Goal: Task Accomplishment & Management: Manage account settings

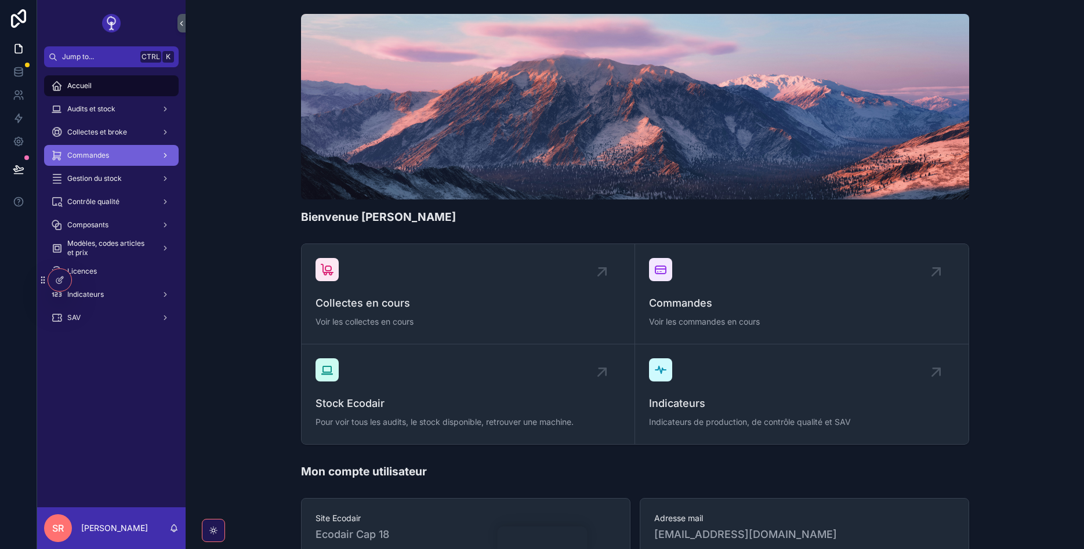
click at [114, 151] on div "Commandes" at bounding box center [111, 155] width 121 height 19
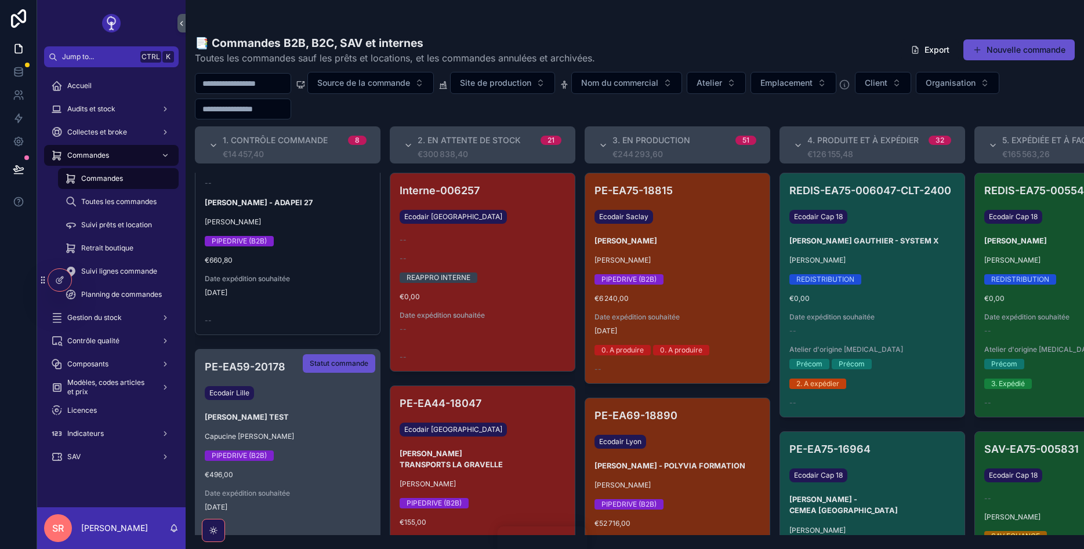
scroll to position [1359, 0]
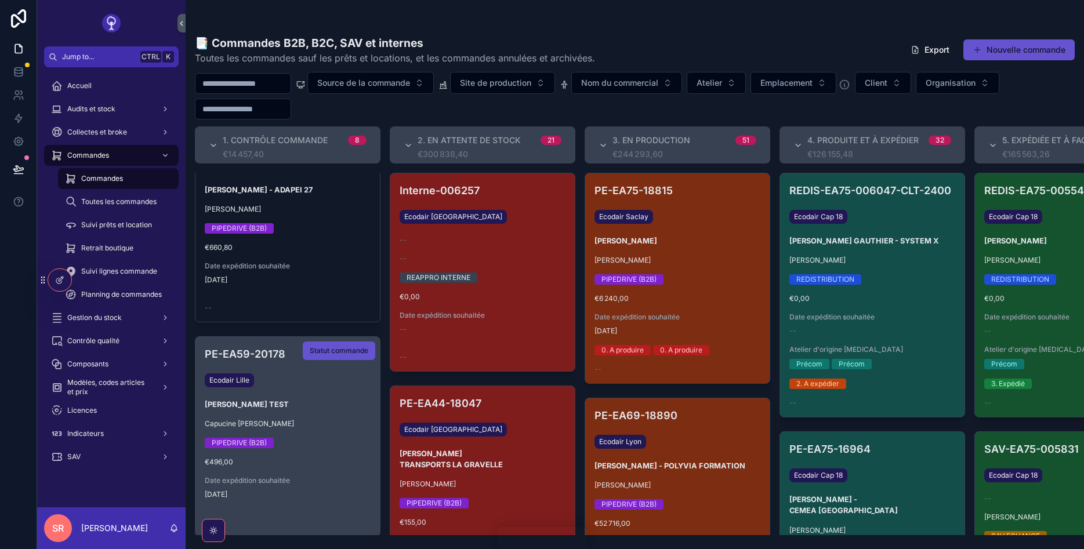
click at [282, 399] on h3 "SACHA RADOVANOVIC - MILANO TEST" at bounding box center [288, 404] width 166 height 11
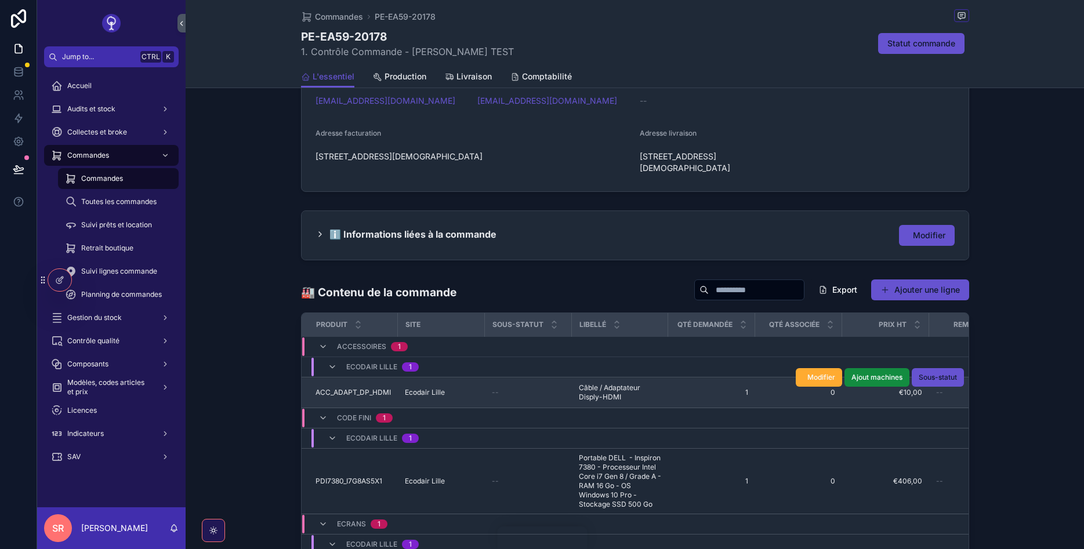
scroll to position [667, 0]
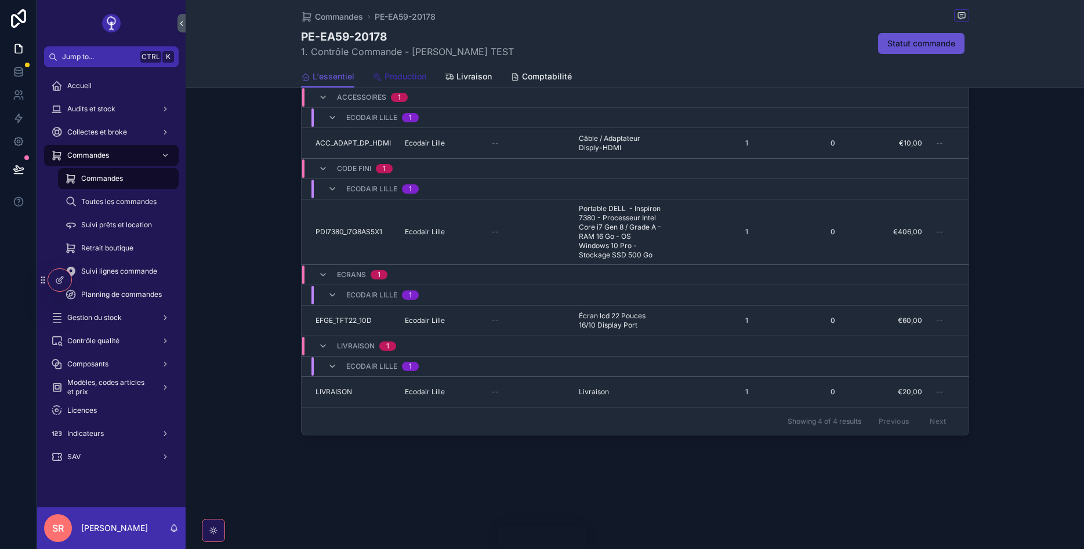
click at [408, 81] on span "Production" at bounding box center [405, 77] width 42 height 12
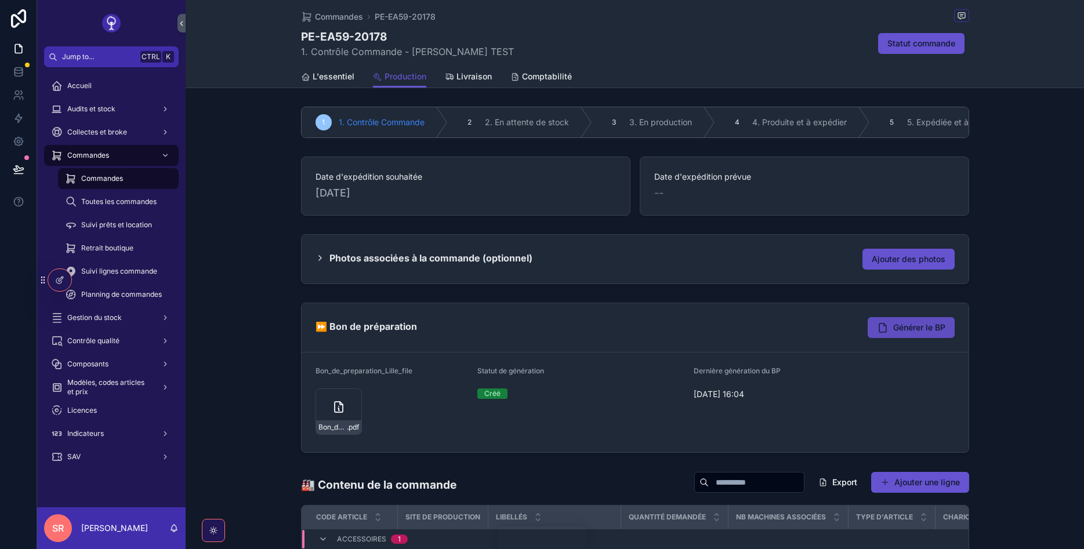
click at [904, 329] on span "Générer le BP" at bounding box center [919, 328] width 52 height 12
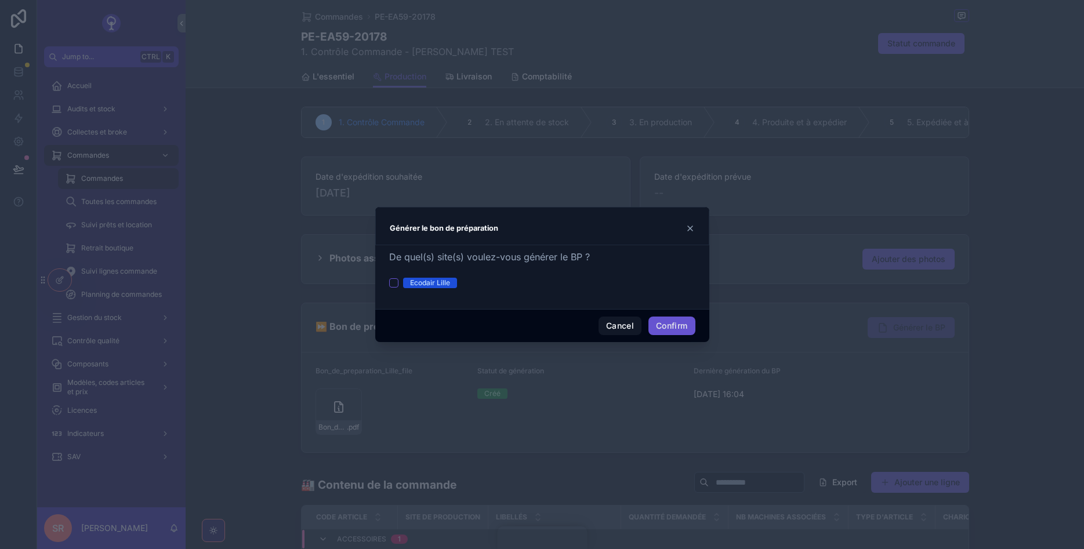
click at [376, 284] on div "De quel(s) site(s) voulez-vous générer le BP ? Ecodair Lille" at bounding box center [542, 277] width 334 height 64
click at [387, 285] on div "De quel(s) site(s) voulez-vous générer le BP ? Ecodair Lille" at bounding box center [542, 277] width 334 height 64
click at [398, 281] on button "Ecodair Lille" at bounding box center [393, 282] width 9 height 9
click at [680, 330] on button "Confirm" at bounding box center [671, 326] width 46 height 19
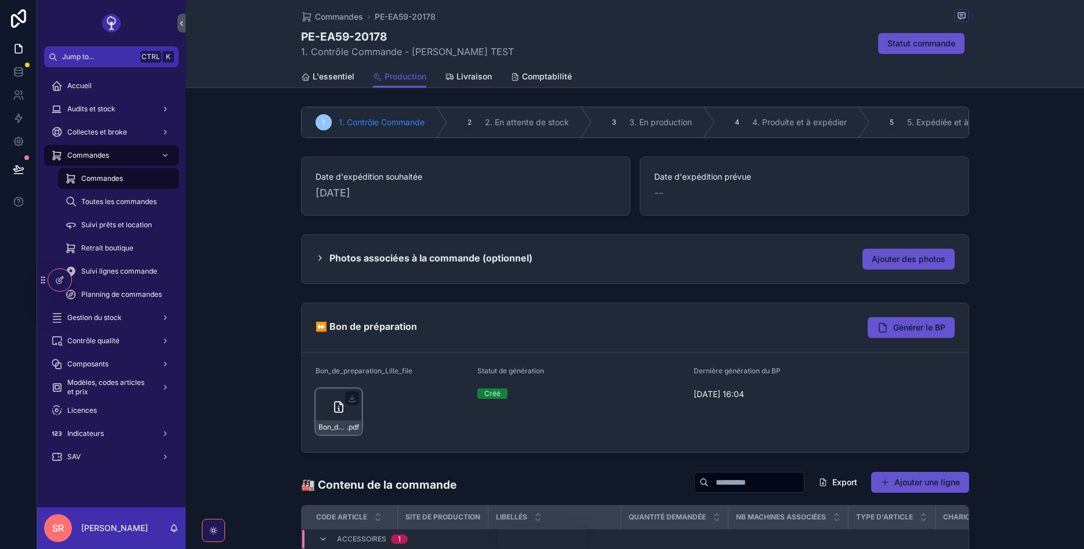
click at [342, 410] on icon "scrollable content" at bounding box center [339, 407] width 8 height 10
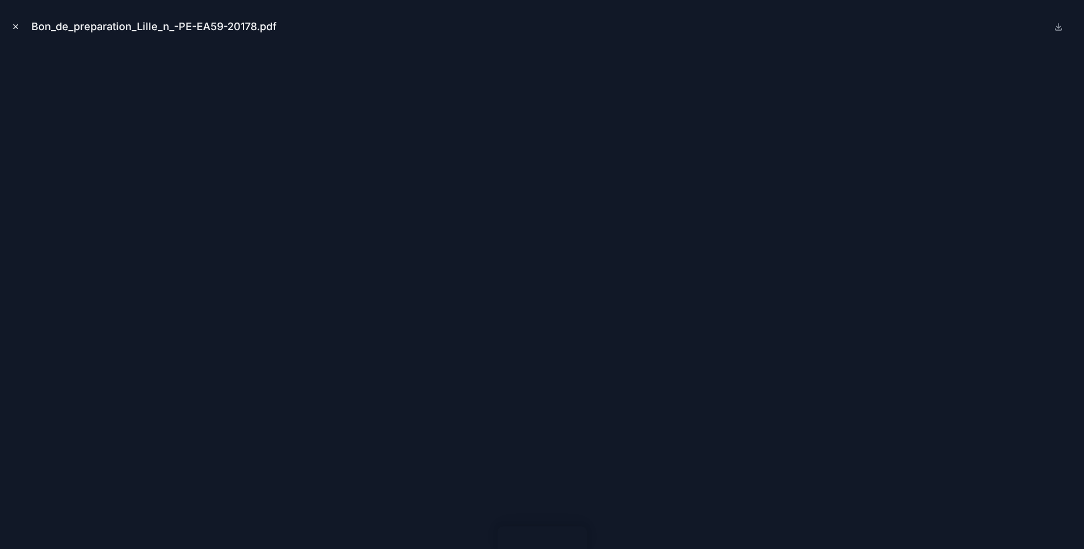
click at [18, 28] on icon "Close modal" at bounding box center [16, 27] width 8 height 8
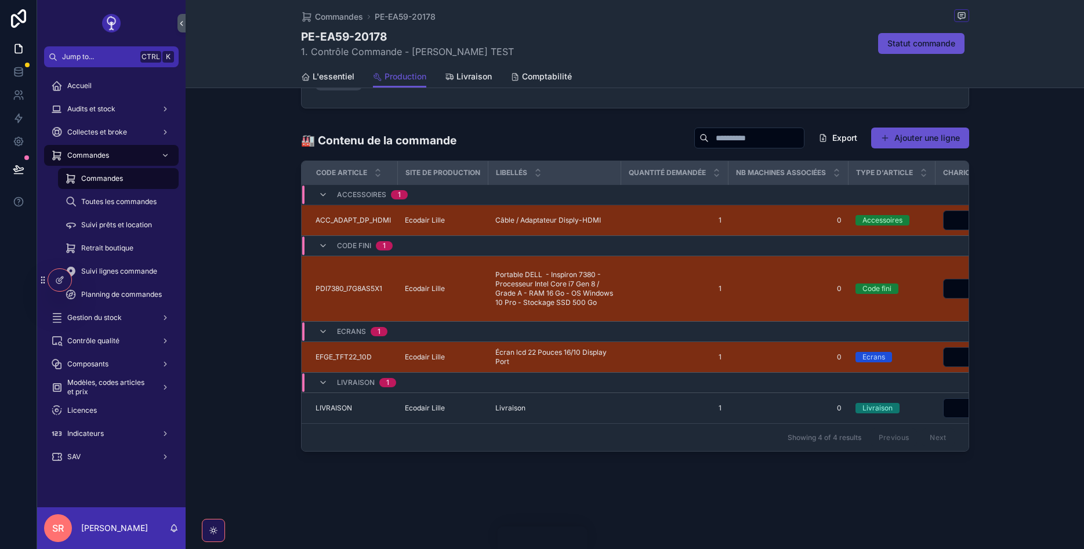
scroll to position [6, 0]
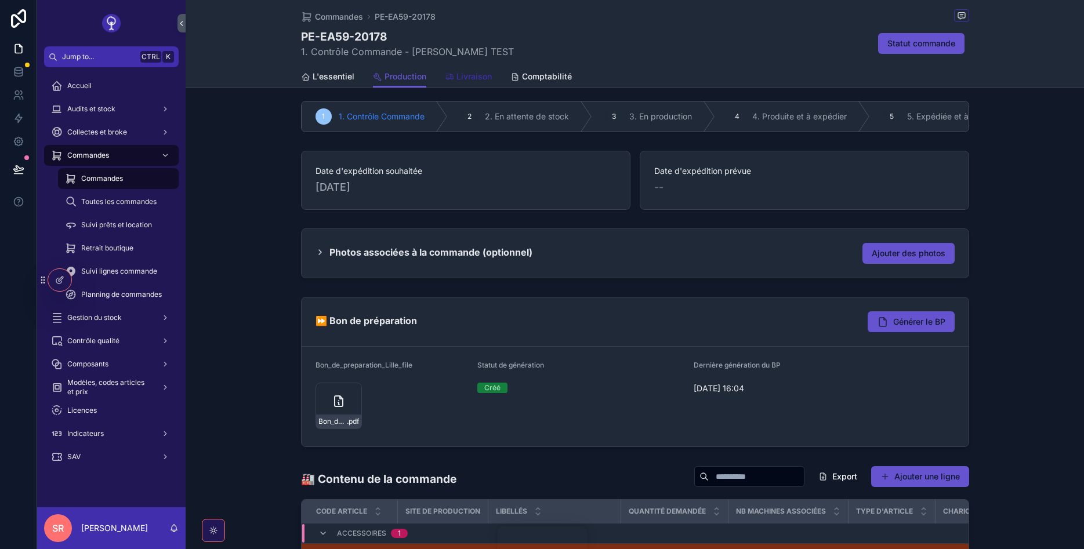
click at [469, 83] on link "Livraison" at bounding box center [468, 77] width 47 height 23
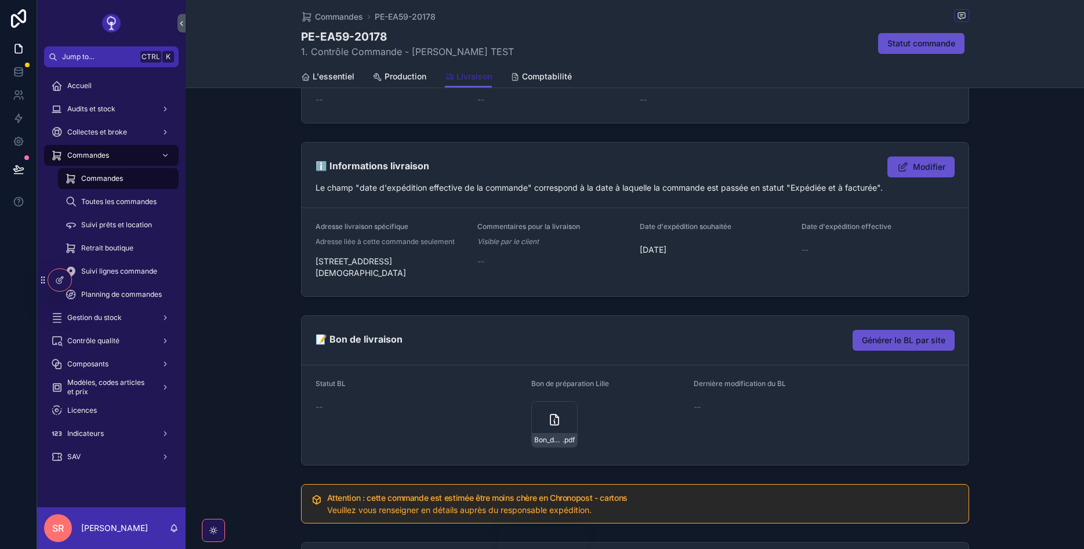
scroll to position [348, 0]
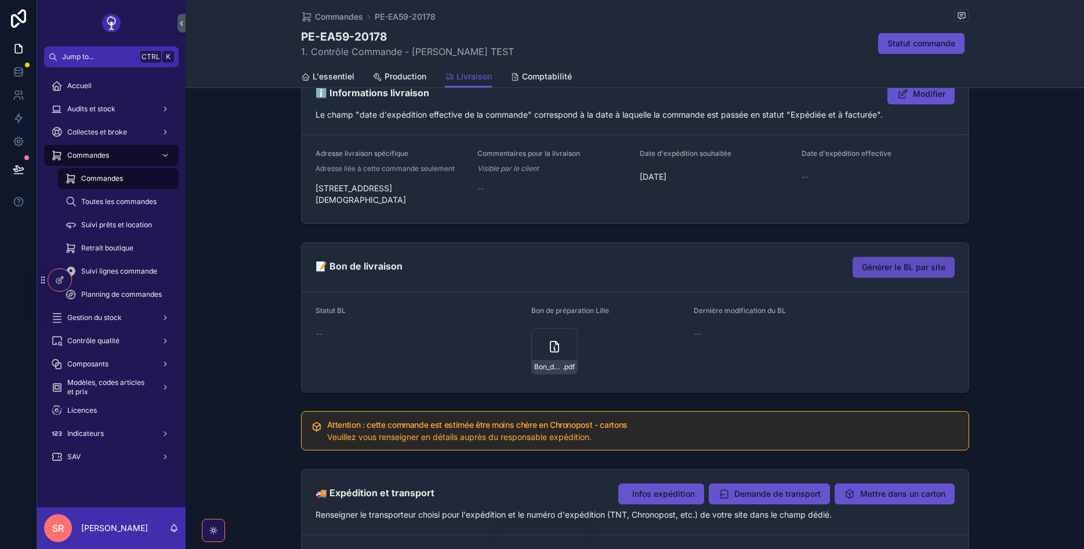
click at [910, 268] on span "Générer le BL par site" at bounding box center [902, 267] width 83 height 12
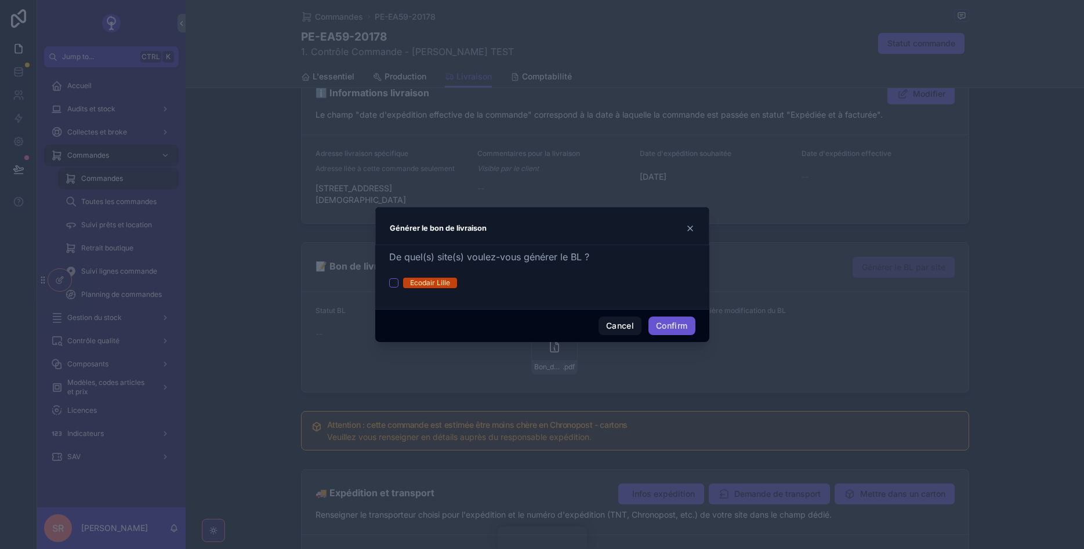
click at [398, 280] on div "Ecodair Lille" at bounding box center [542, 283] width 306 height 10
click at [390, 284] on button "Ecodair Lille" at bounding box center [393, 282] width 9 height 9
click at [661, 321] on button "Confirm" at bounding box center [671, 326] width 46 height 19
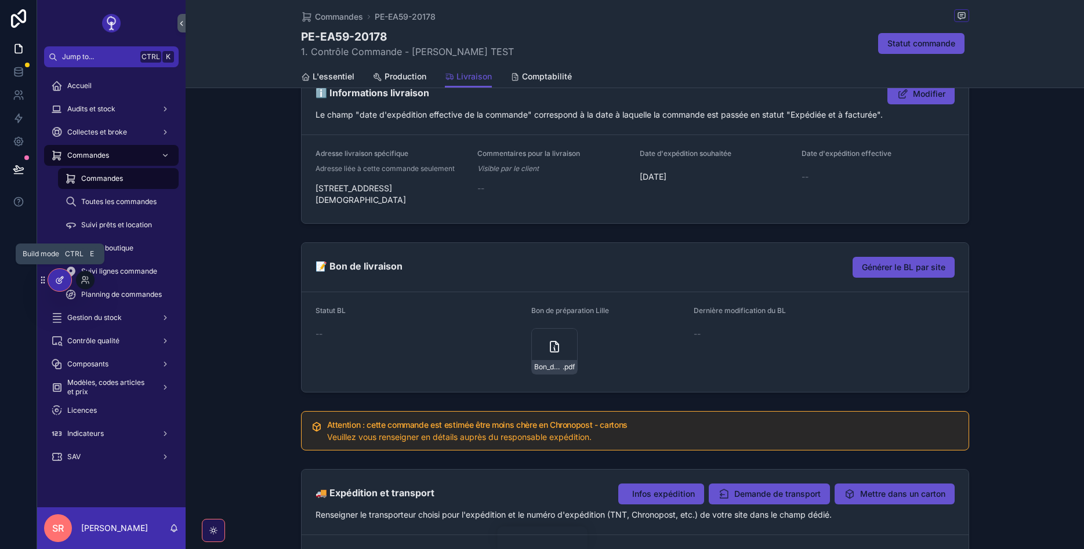
click at [51, 276] on div at bounding box center [59, 280] width 23 height 22
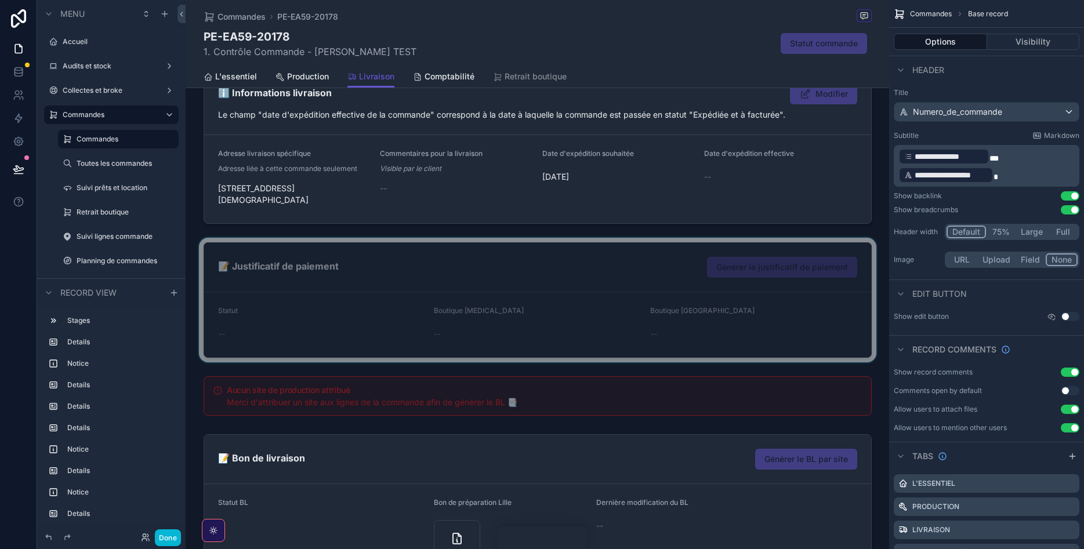
click at [306, 304] on div "scrollable content" at bounding box center [537, 300] width 703 height 125
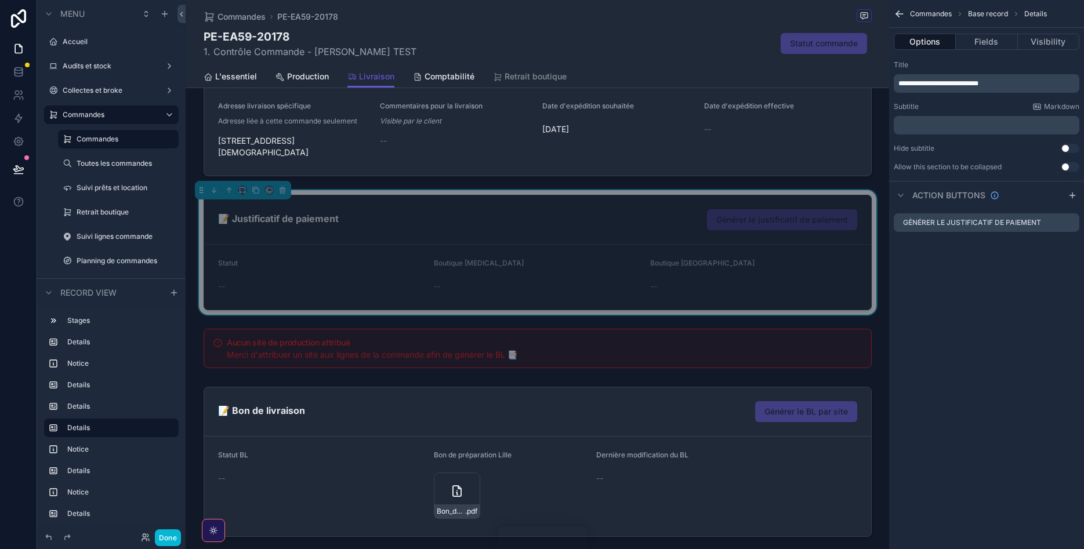
scroll to position [487, 0]
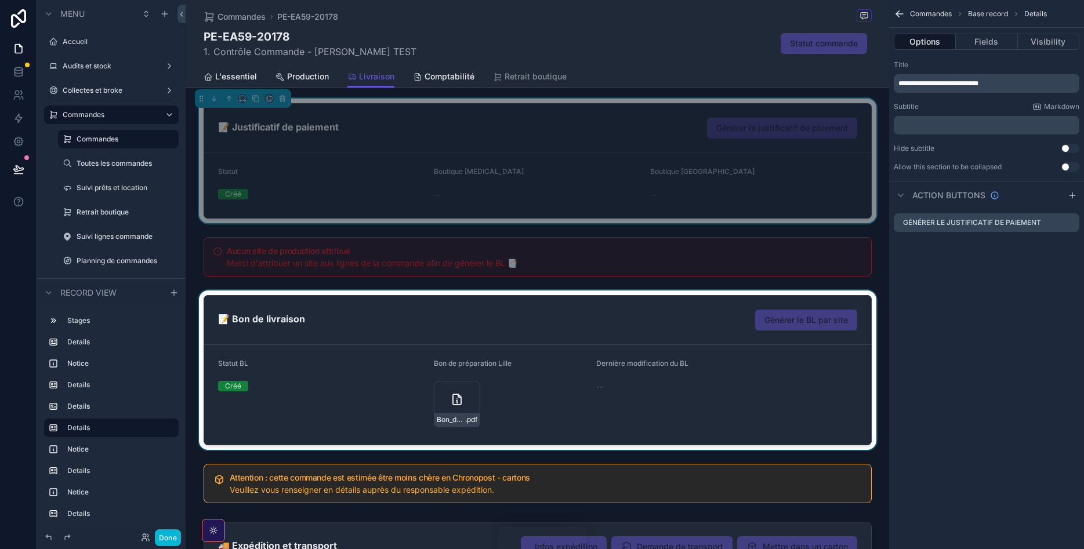
click at [298, 328] on div "scrollable content" at bounding box center [537, 369] width 703 height 159
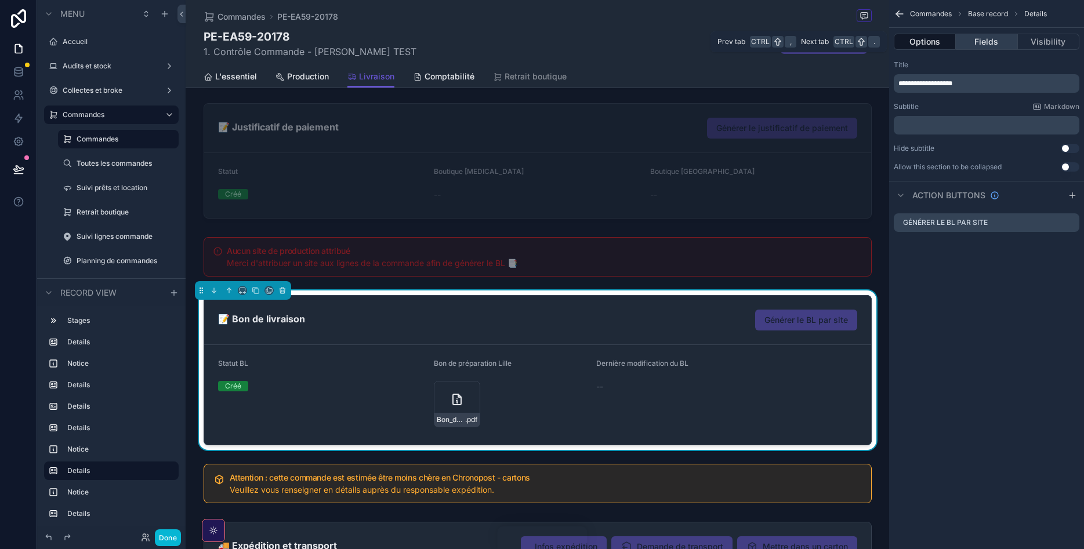
click at [990, 34] on button "Fields" at bounding box center [985, 42] width 61 height 16
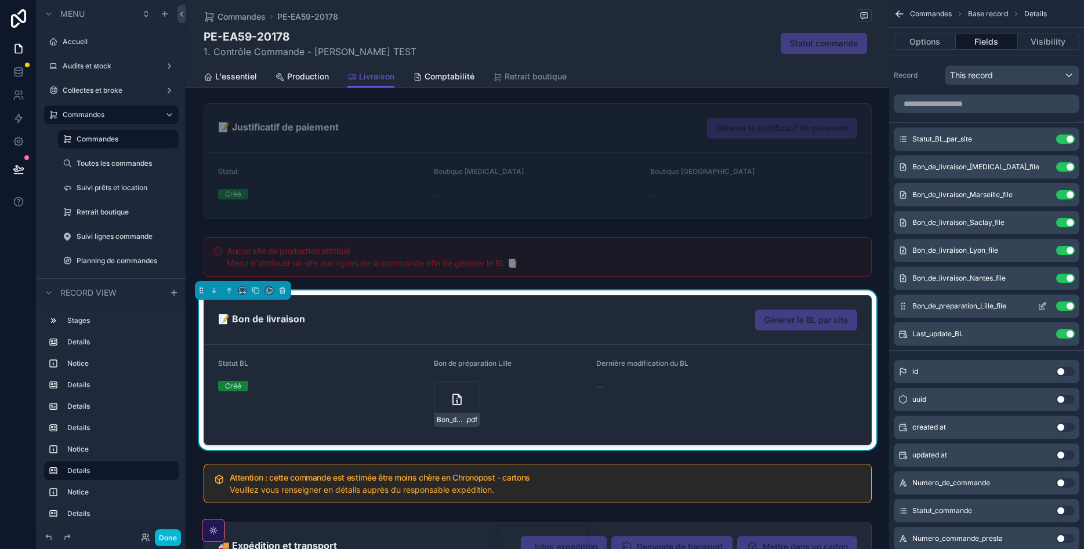
click at [1069, 307] on button "Use setting" at bounding box center [1065, 305] width 19 height 9
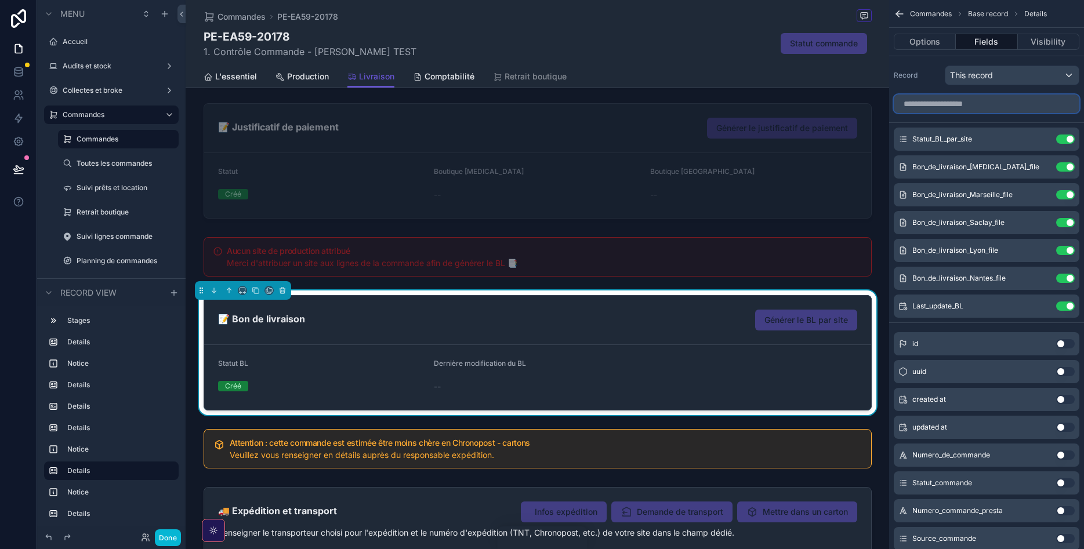
click at [982, 102] on input "scrollable content" at bounding box center [986, 103] width 186 height 19
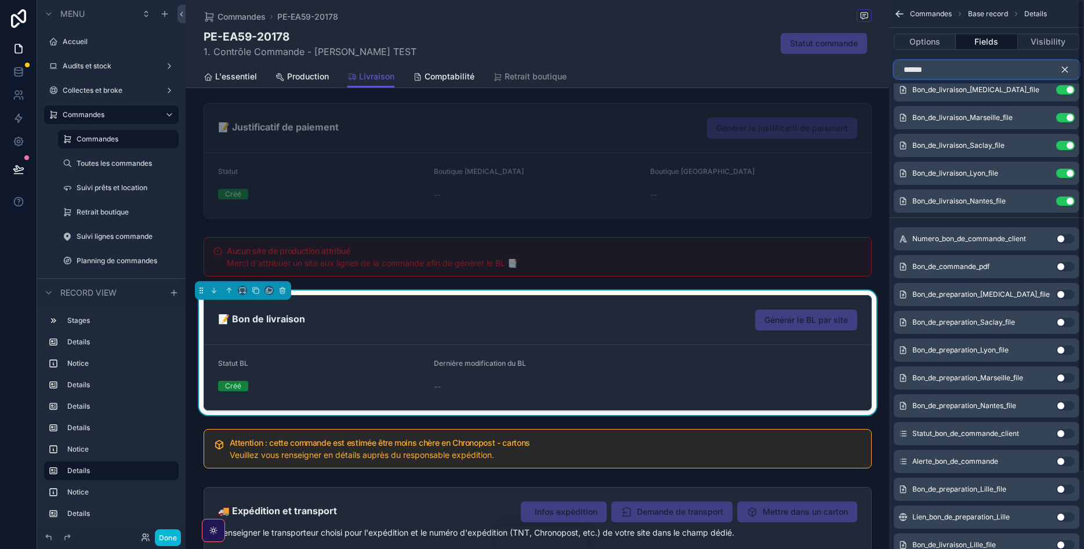
scroll to position [89, 0]
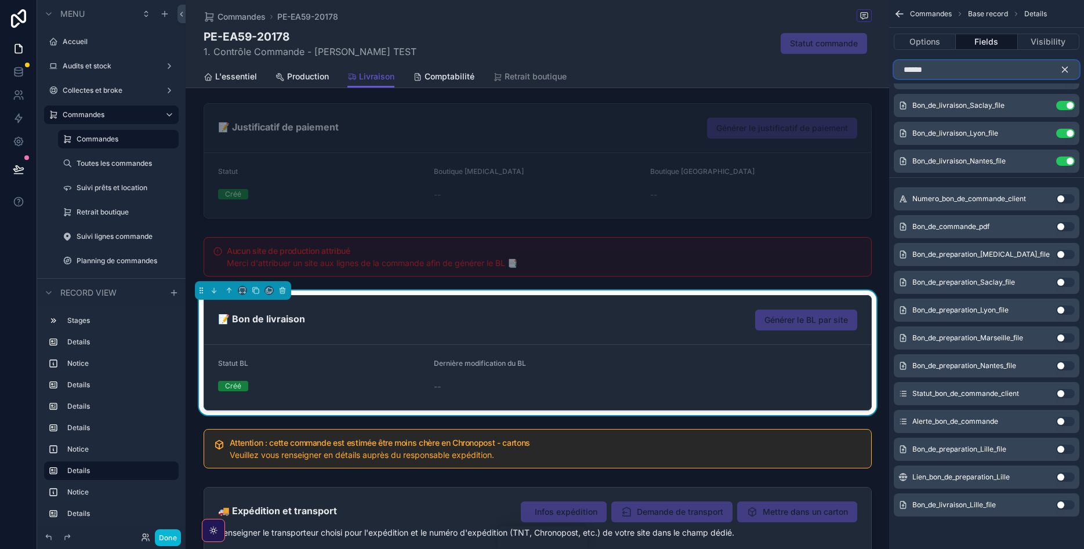
type input "******"
click at [1066, 504] on button "Use setting" at bounding box center [1065, 504] width 19 height 9
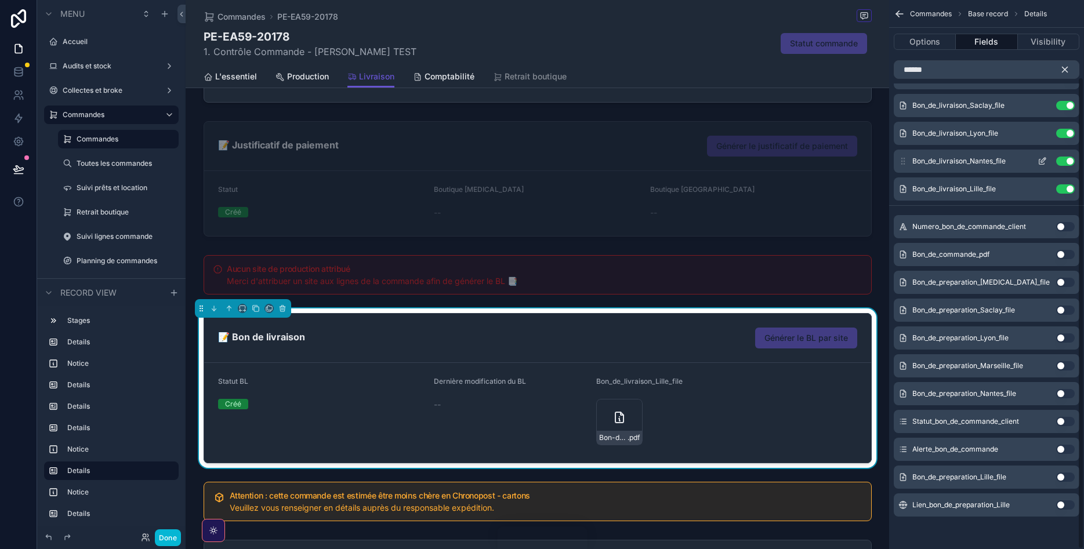
scroll to position [0, 0]
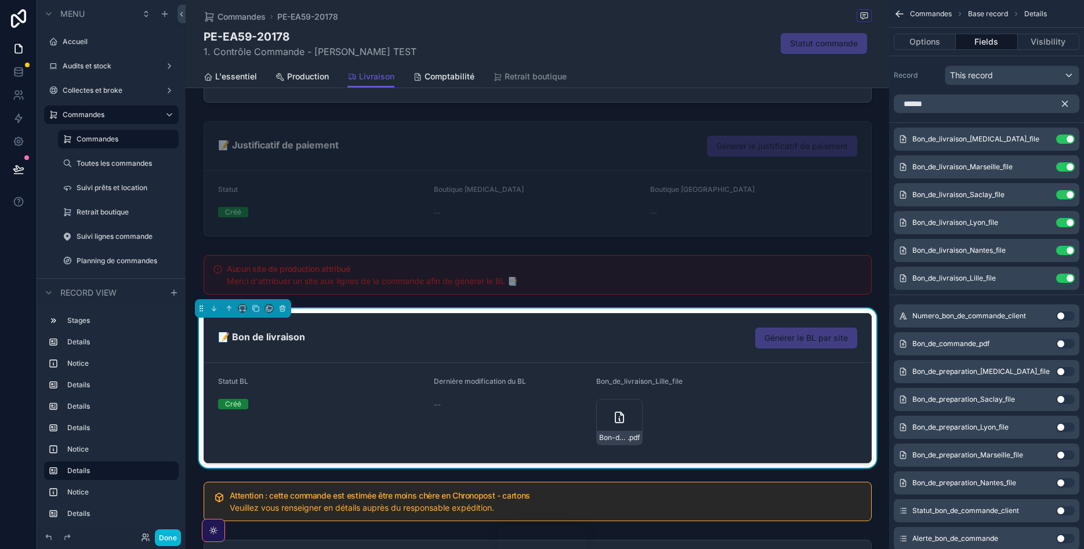
click at [1062, 104] on icon "scrollable content" at bounding box center [1064, 104] width 10 height 10
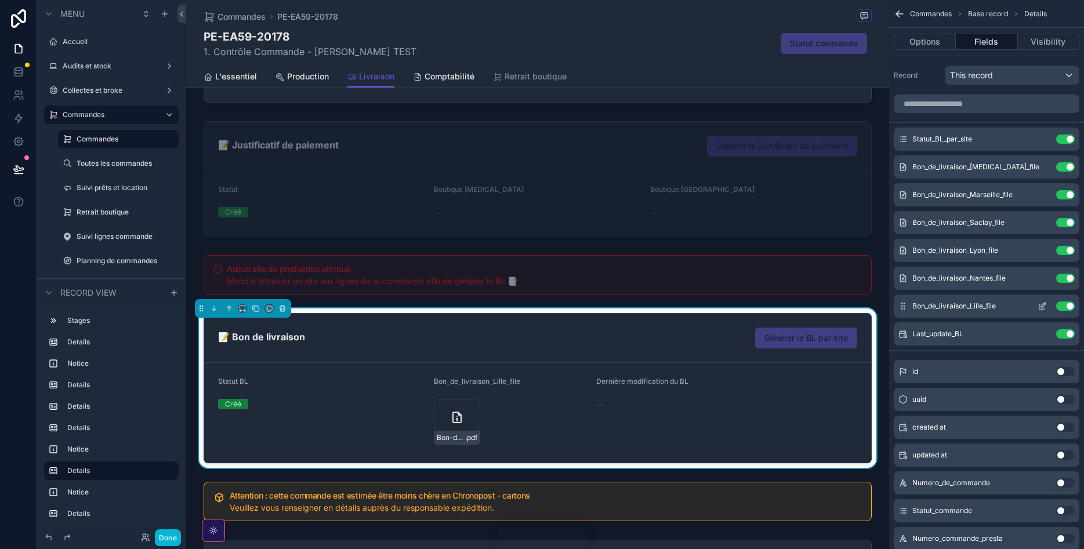
click at [1042, 306] on icon "scrollable content" at bounding box center [1041, 305] width 9 height 9
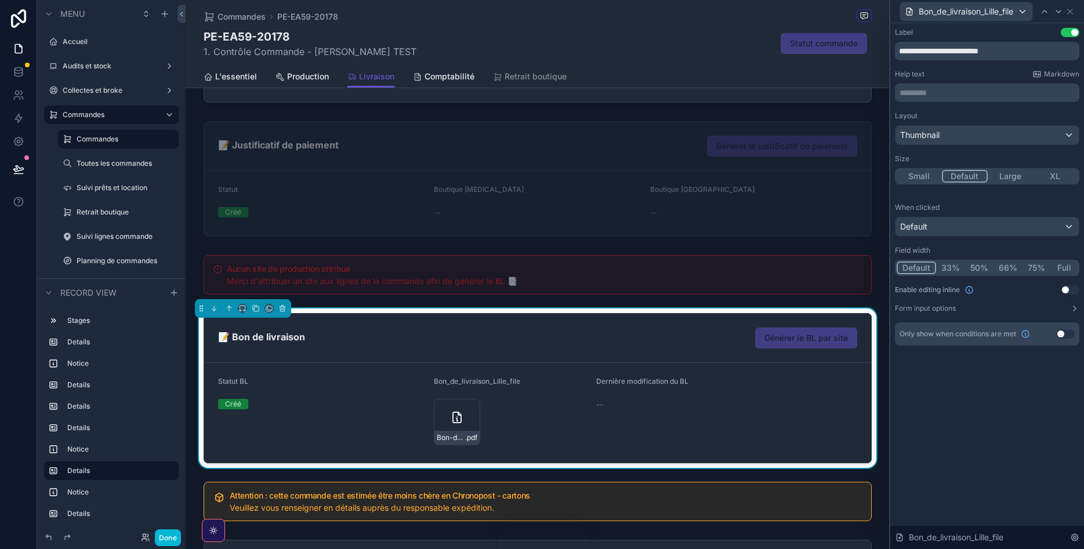
click at [1063, 333] on button "Use setting" at bounding box center [1065, 333] width 19 height 9
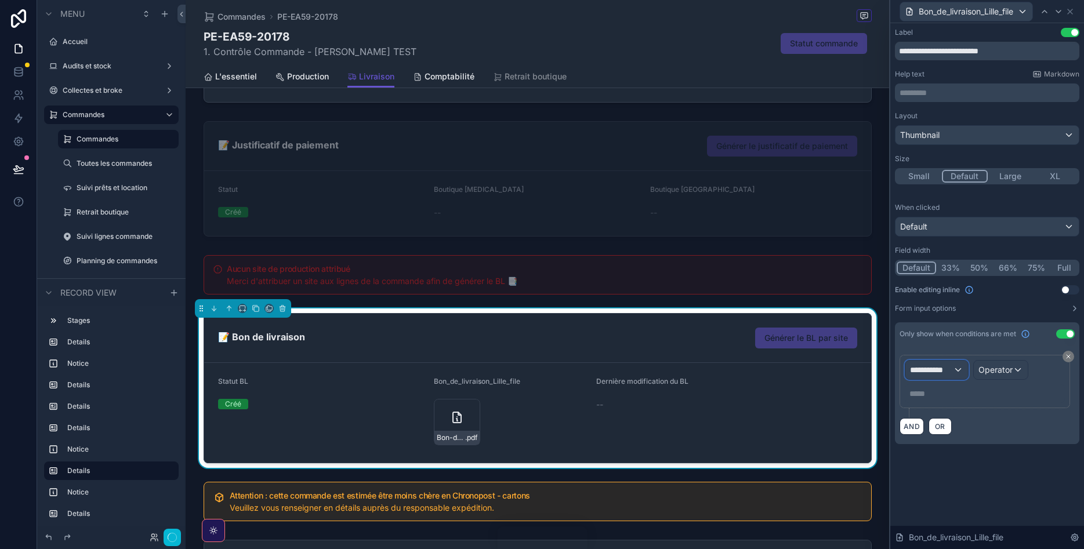
click at [938, 372] on span "**********" at bounding box center [931, 370] width 43 height 12
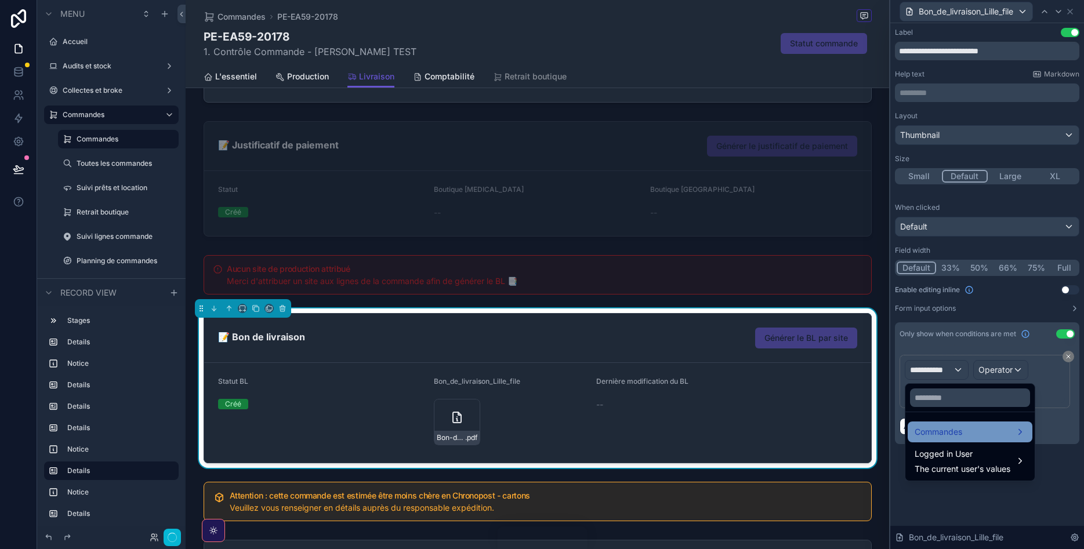
click at [944, 426] on span "Commandes" at bounding box center [938, 432] width 48 height 14
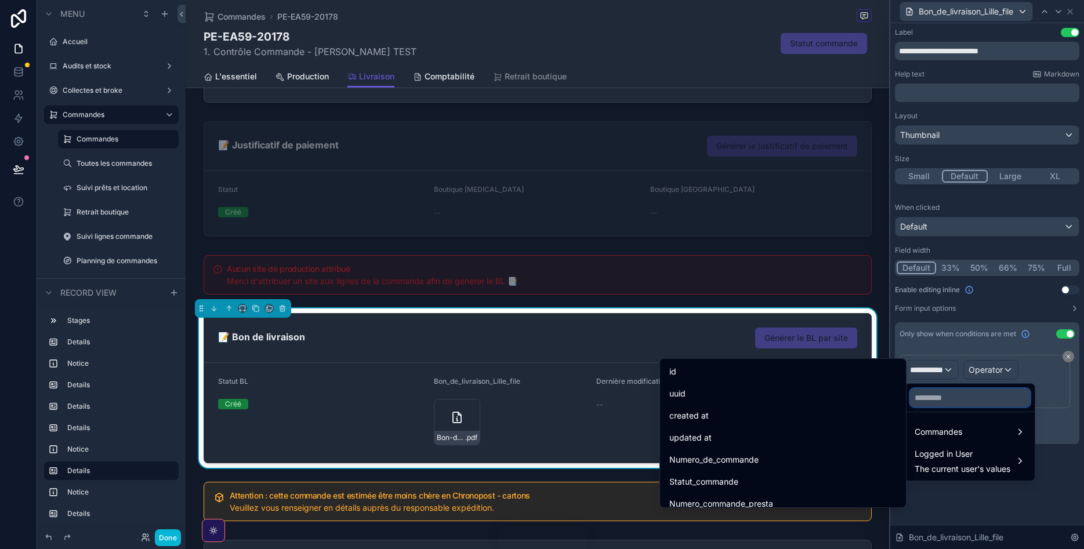
click at [945, 393] on input "text" at bounding box center [970, 397] width 120 height 19
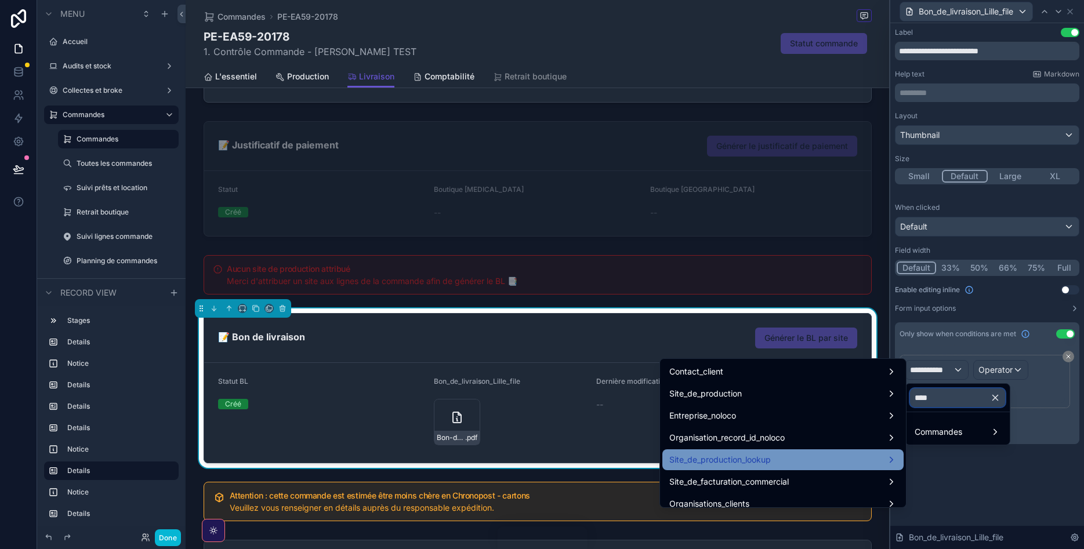
scroll to position [53, 0]
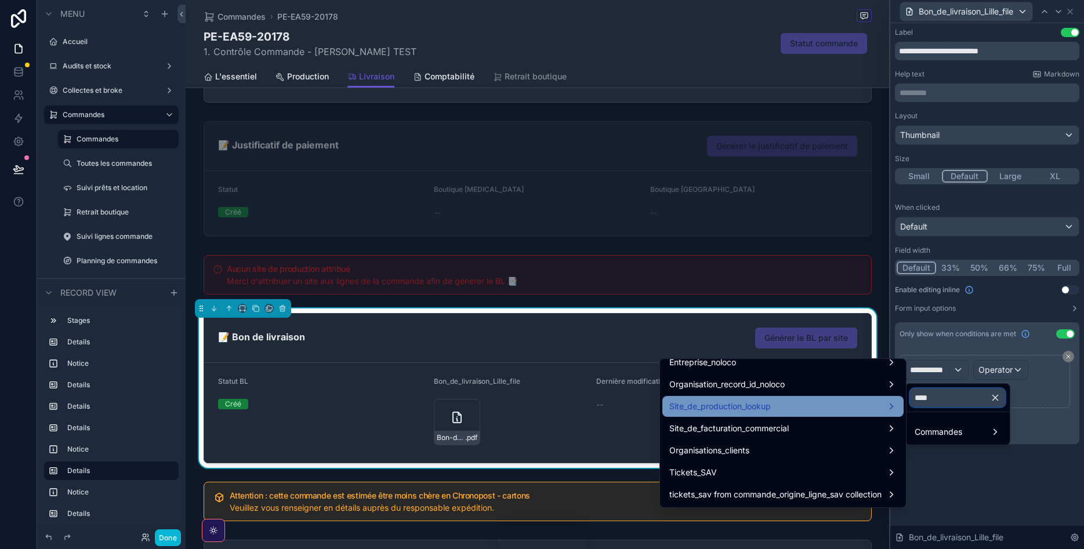
type input "****"
click at [795, 406] on div "Site_de_production_lookup" at bounding box center [782, 406] width 227 height 14
click at [824, 398] on div "Site_de_production_lookup" at bounding box center [782, 406] width 241 height 21
click at [873, 398] on div "Site_de_production_lookup" at bounding box center [782, 406] width 241 height 21
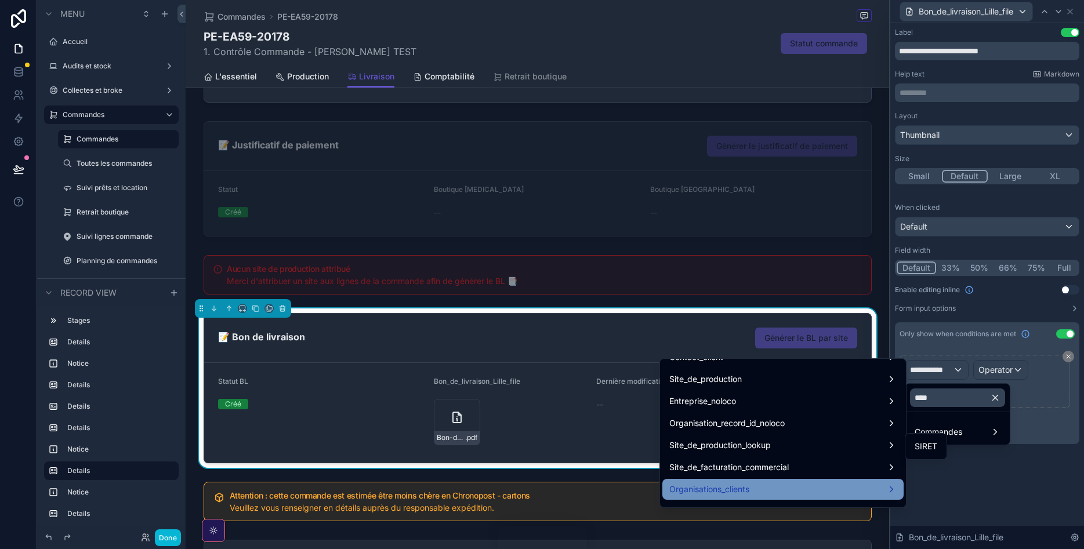
scroll to position [0, 0]
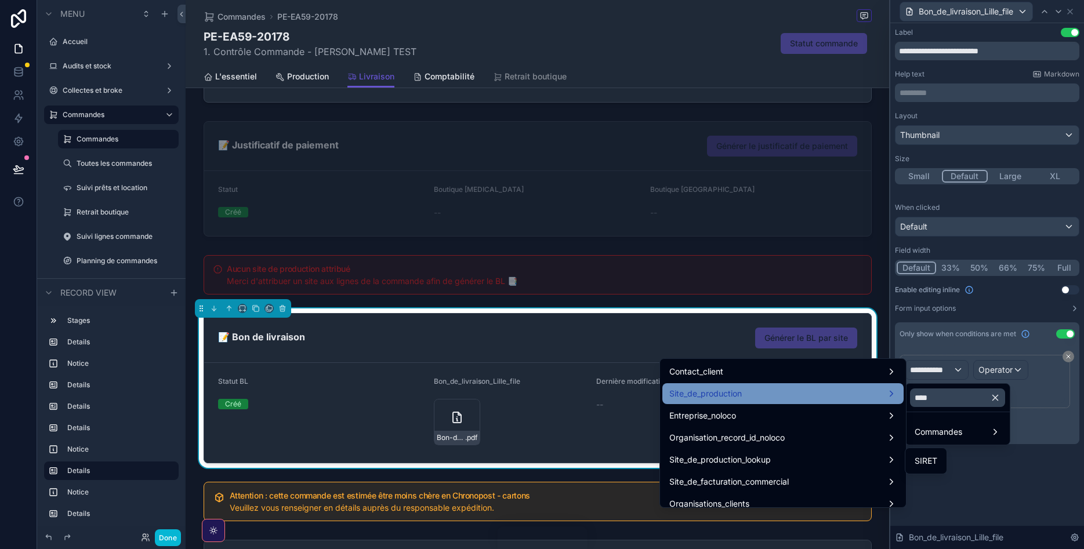
click at [800, 397] on div "Site_de_production" at bounding box center [782, 394] width 227 height 14
click at [808, 398] on div "Site_de_production" at bounding box center [782, 394] width 227 height 14
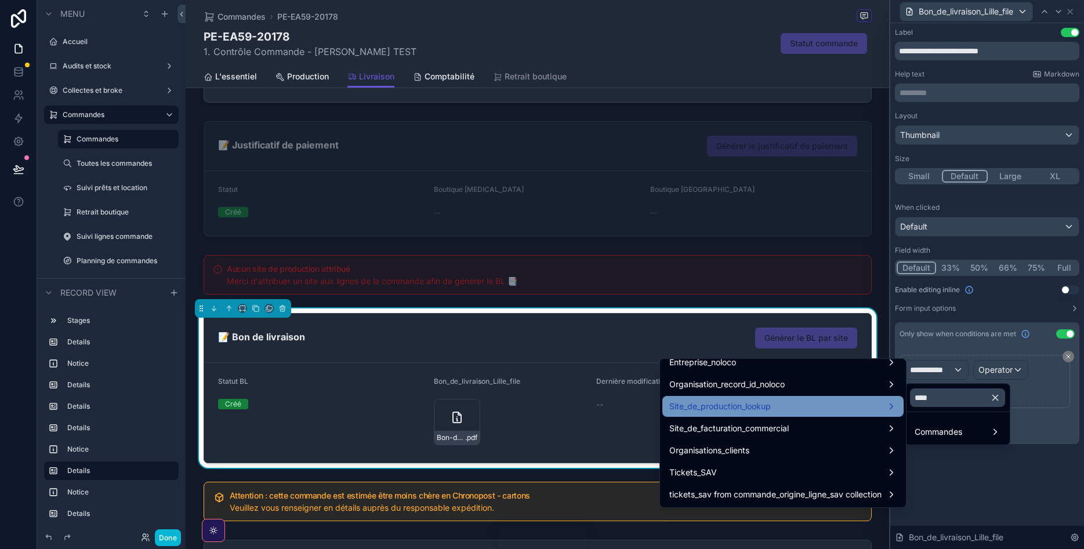
click at [736, 406] on span "Site_de_production_lookup" at bounding box center [719, 406] width 101 height 14
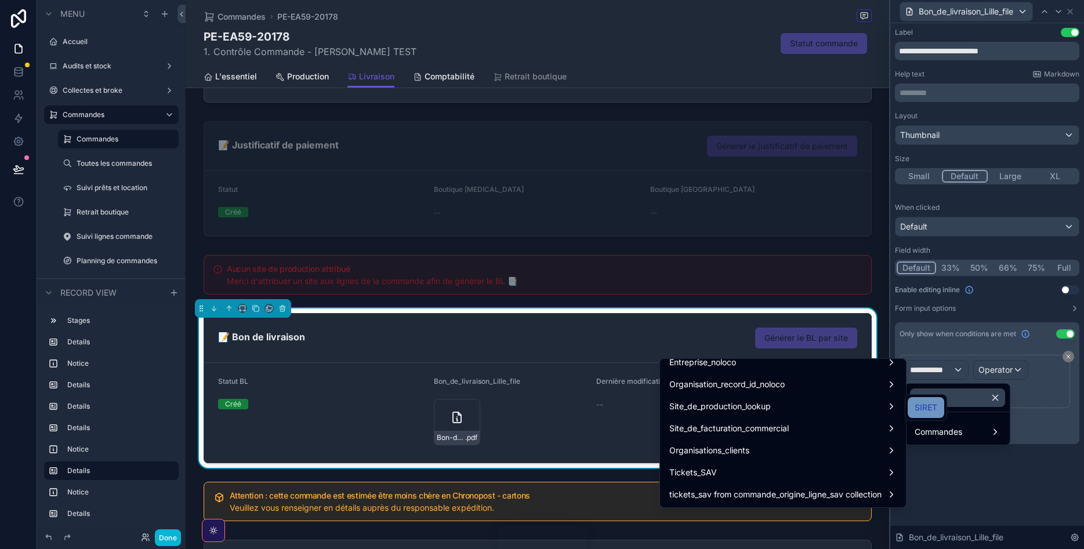
click at [929, 400] on div "SIRET" at bounding box center [925, 407] width 37 height 21
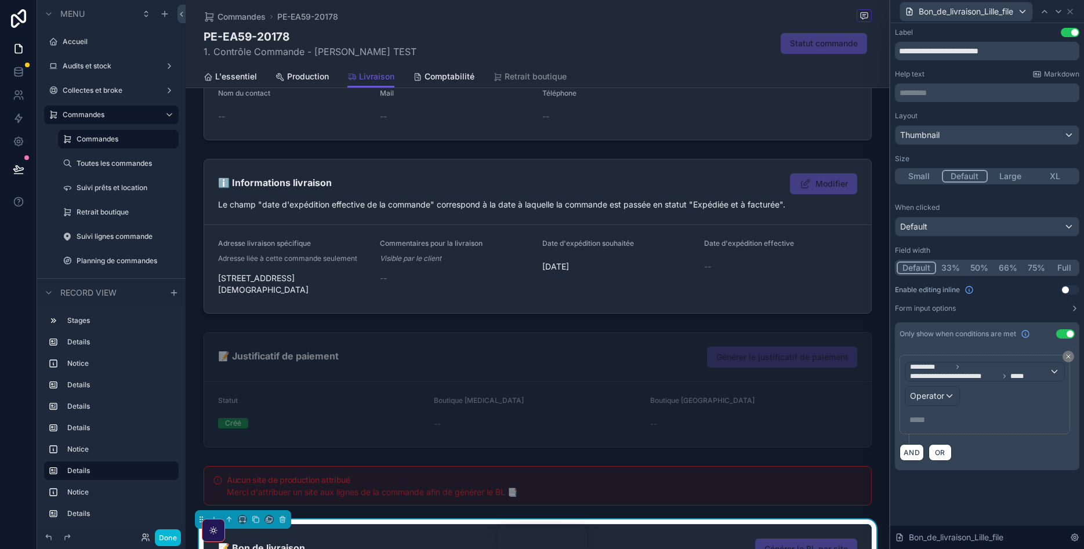
scroll to position [260, 0]
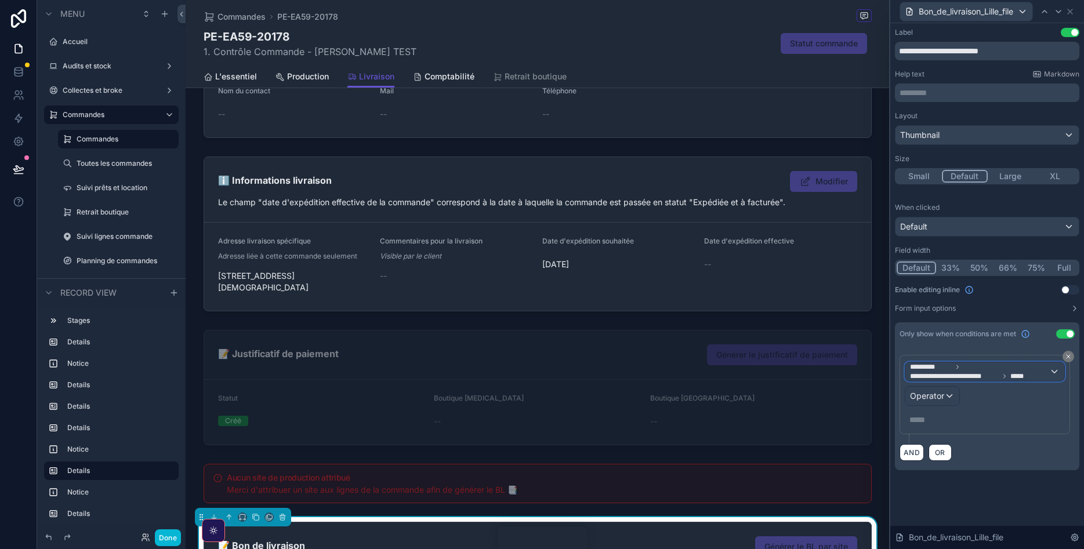
click at [1009, 372] on span "**********" at bounding box center [979, 371] width 139 height 19
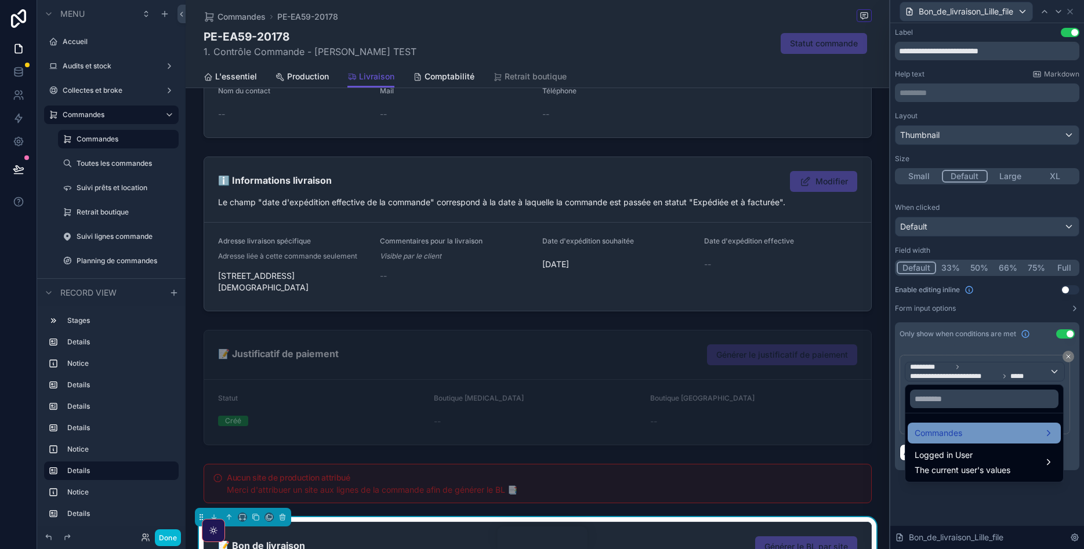
click at [981, 434] on div "Commandes" at bounding box center [983, 433] width 139 height 14
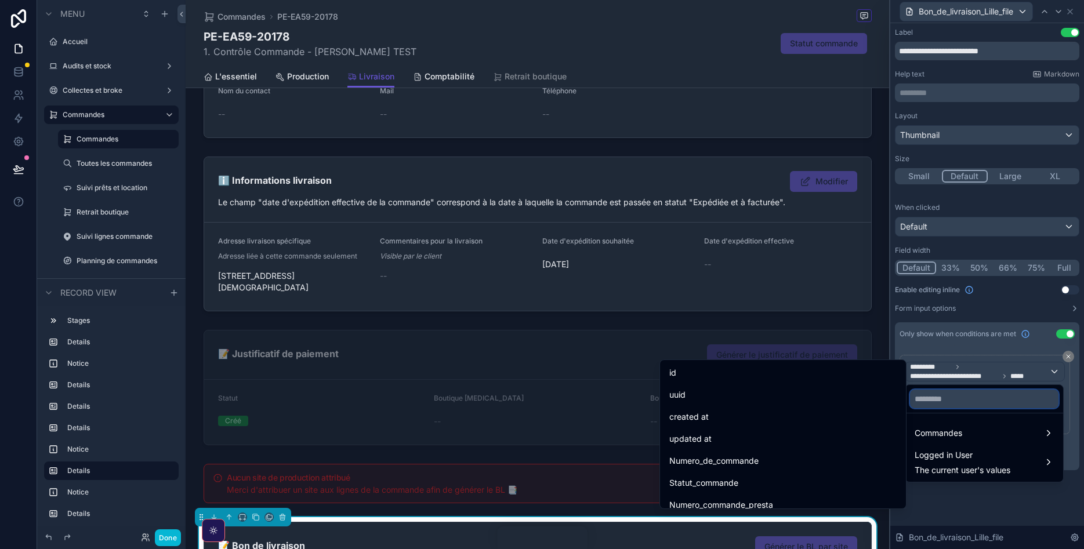
click at [958, 399] on input "text" at bounding box center [984, 399] width 148 height 19
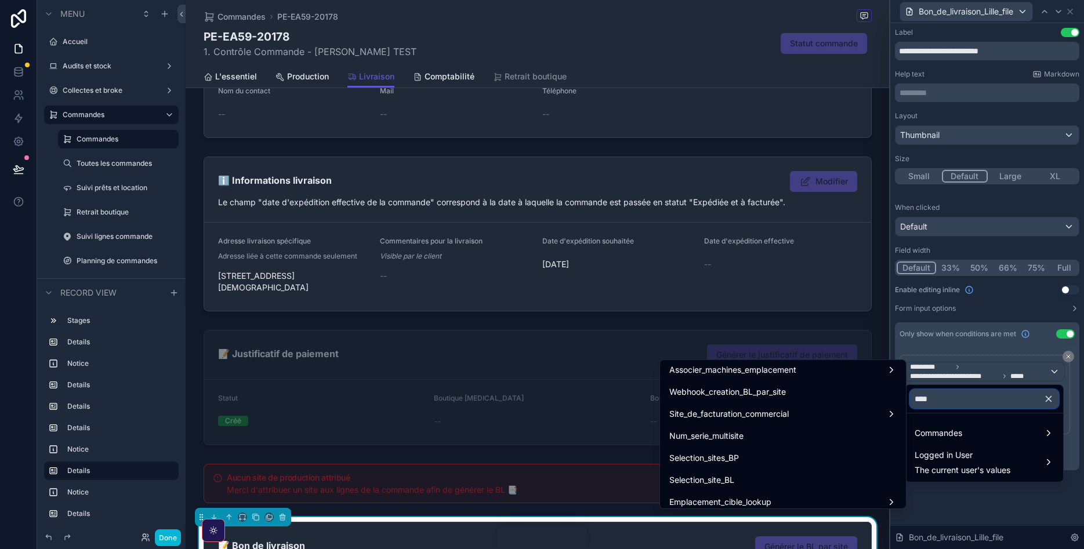
scroll to position [355, 0]
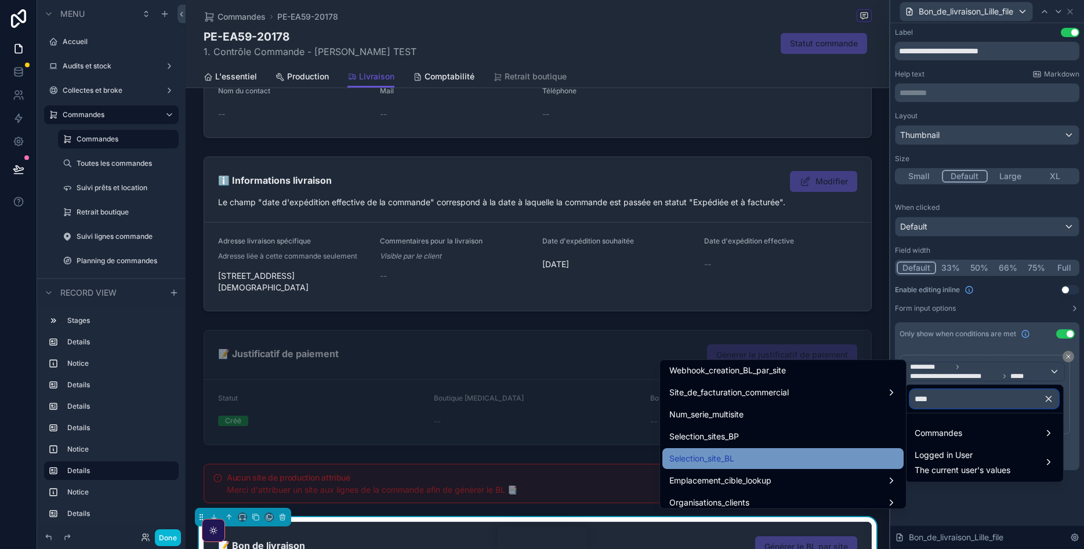
type input "****"
click at [771, 453] on div "Selection_site_BL" at bounding box center [782, 459] width 227 height 14
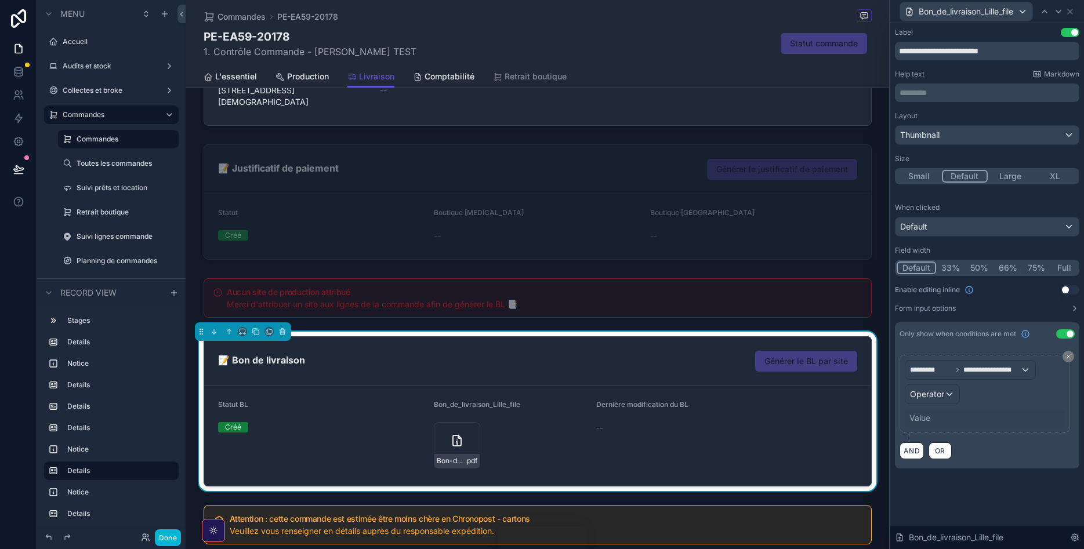
scroll to position [469, 0]
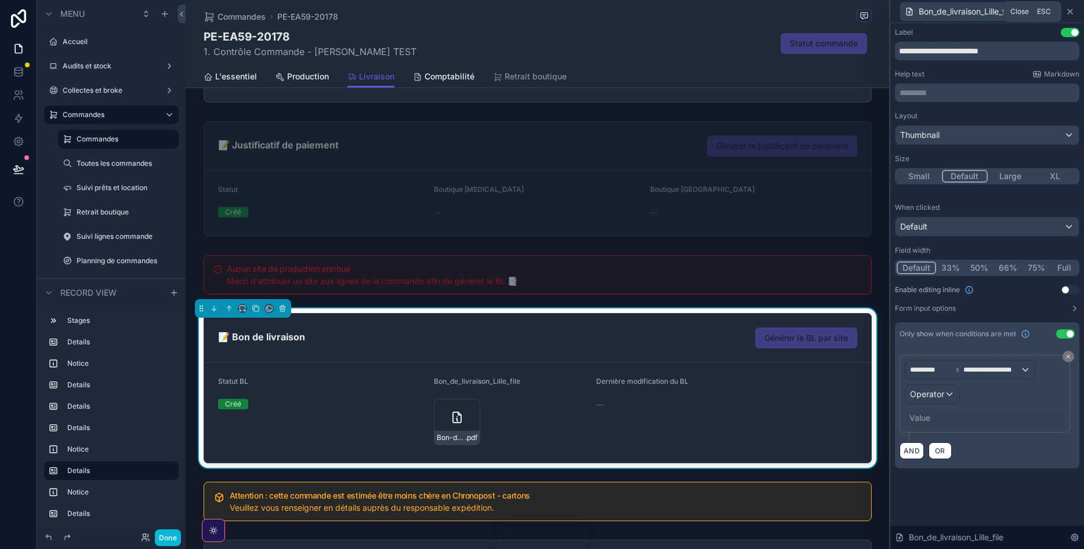
click at [1068, 15] on icon at bounding box center [1069, 11] width 9 height 9
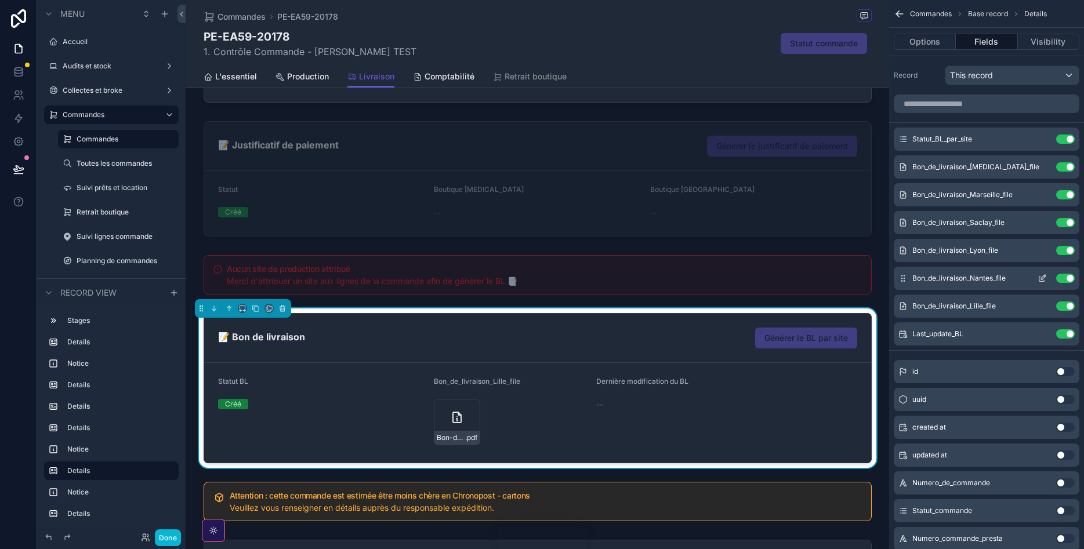
click at [1044, 281] on icon "scrollable content" at bounding box center [1041, 279] width 5 height 5
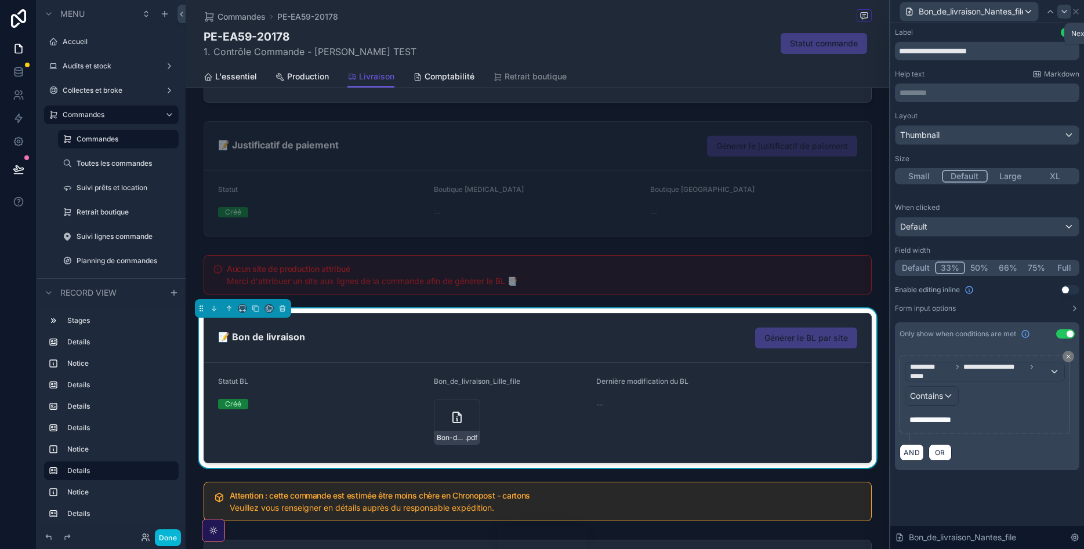
click at [1070, 10] on div at bounding box center [1064, 12] width 14 height 14
click at [982, 373] on span "**********" at bounding box center [991, 369] width 57 height 9
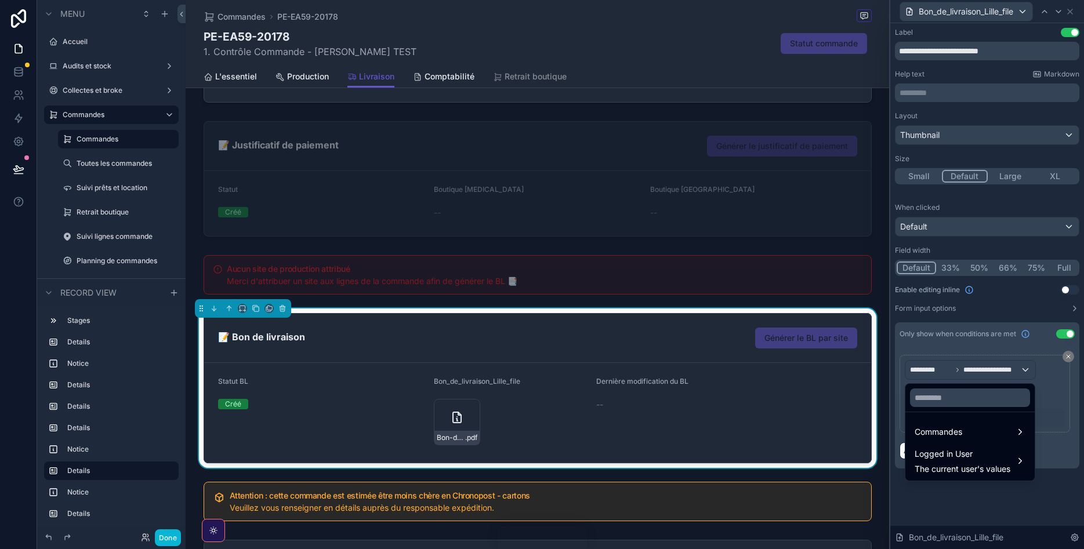
click at [982, 373] on div at bounding box center [987, 274] width 194 height 549
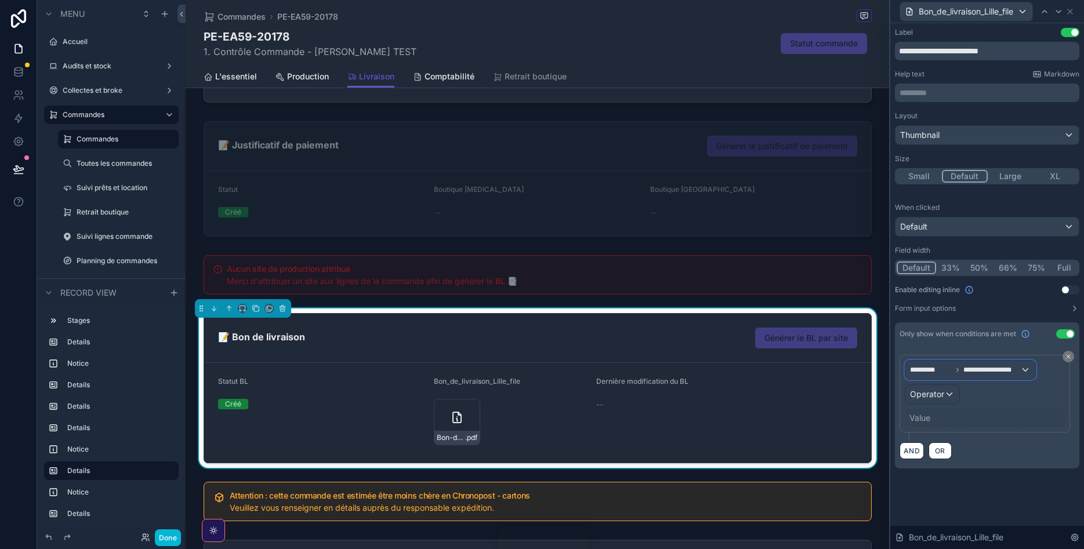
click at [1018, 369] on span "**********" at bounding box center [991, 369] width 57 height 9
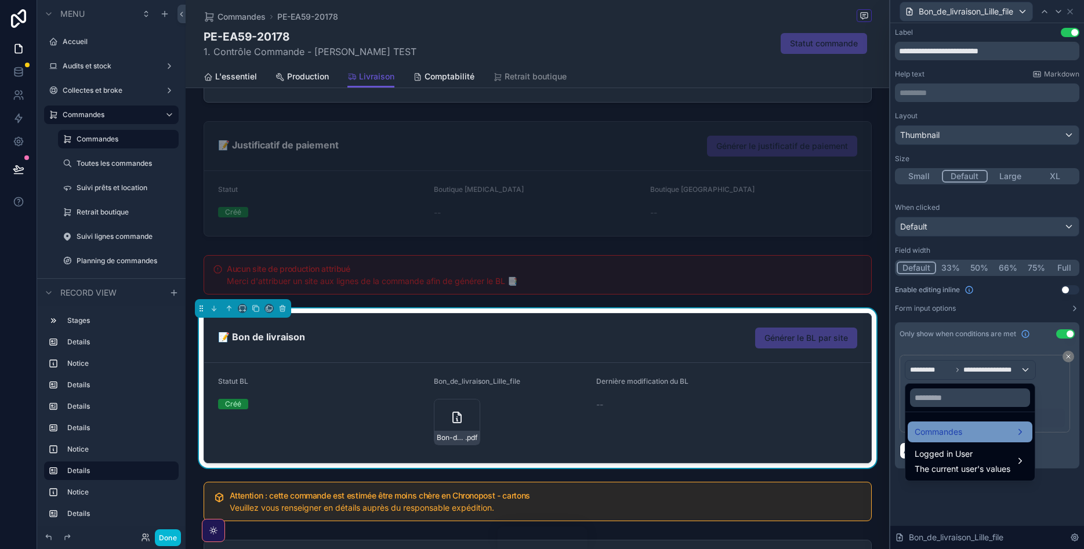
click at [989, 431] on div "Commandes" at bounding box center [969, 432] width 111 height 14
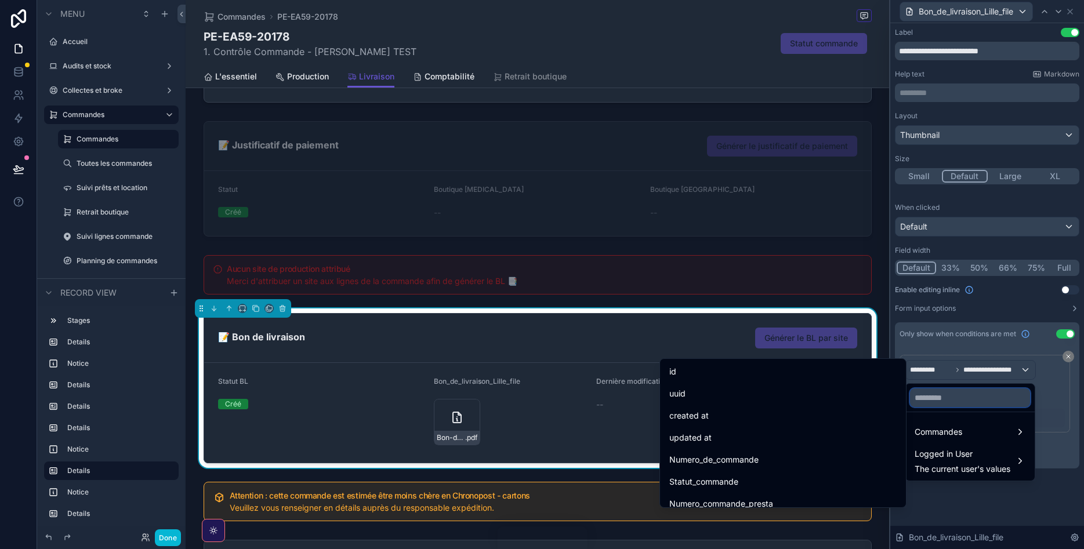
click at [940, 397] on input "text" at bounding box center [970, 397] width 120 height 19
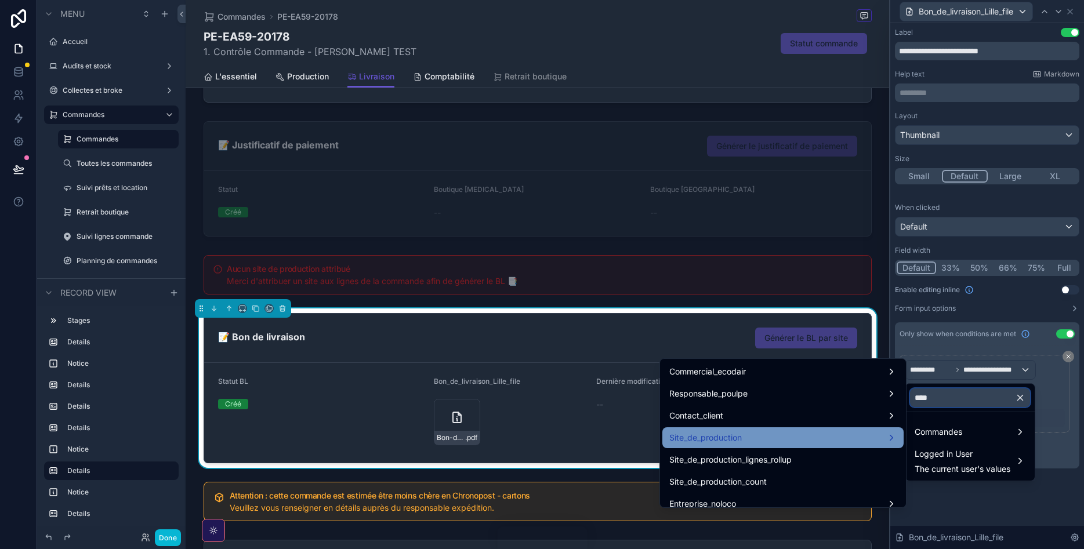
type input "****"
click at [887, 435] on div "Site_de_production" at bounding box center [782, 438] width 227 height 14
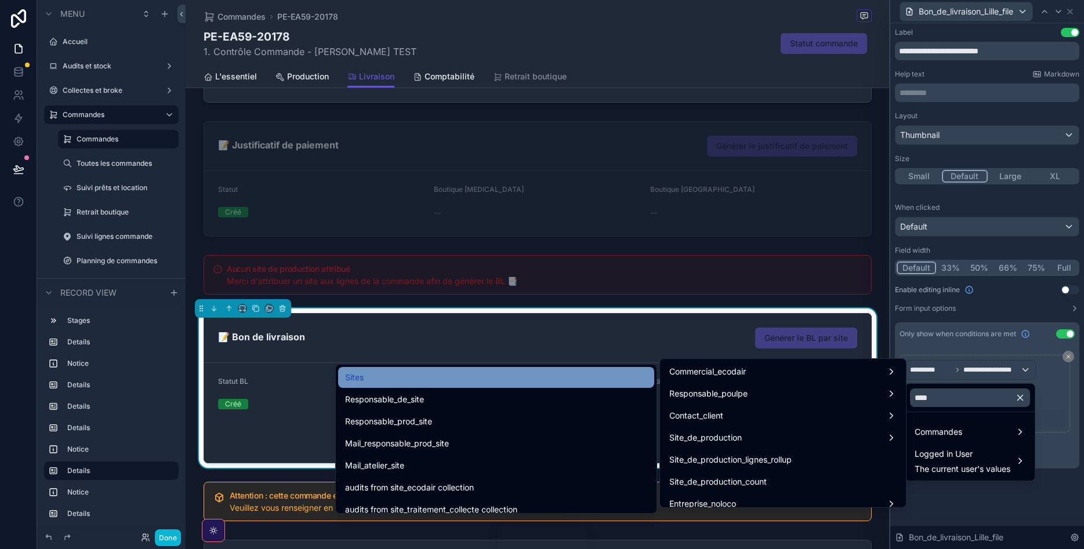
click at [415, 376] on div "Sites" at bounding box center [496, 377] width 302 height 14
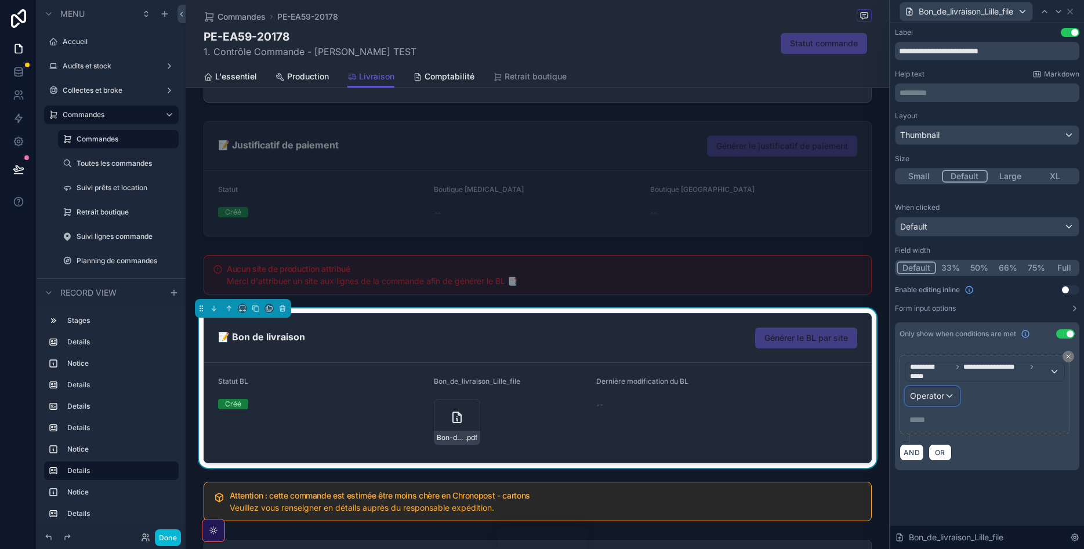
click at [941, 393] on span "Operator" at bounding box center [927, 396] width 34 height 10
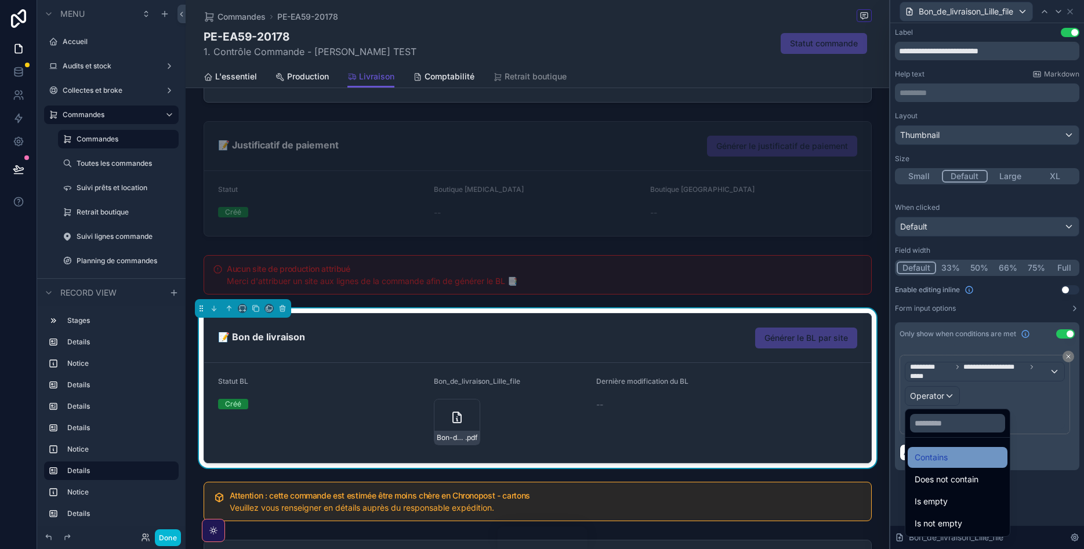
click at [943, 457] on span "Contains" at bounding box center [930, 457] width 33 height 14
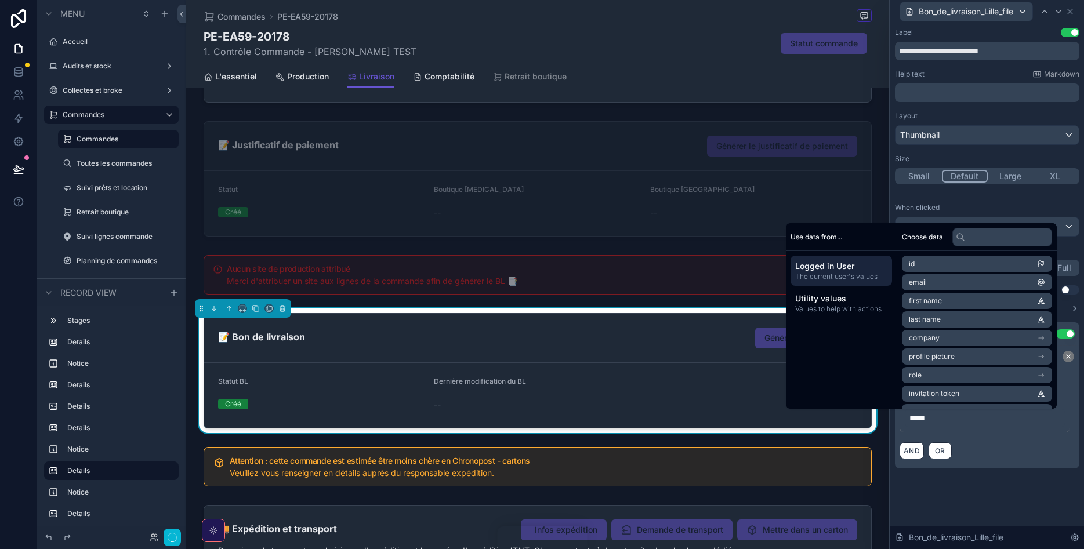
click at [984, 456] on div "AND OR" at bounding box center [986, 450] width 175 height 17
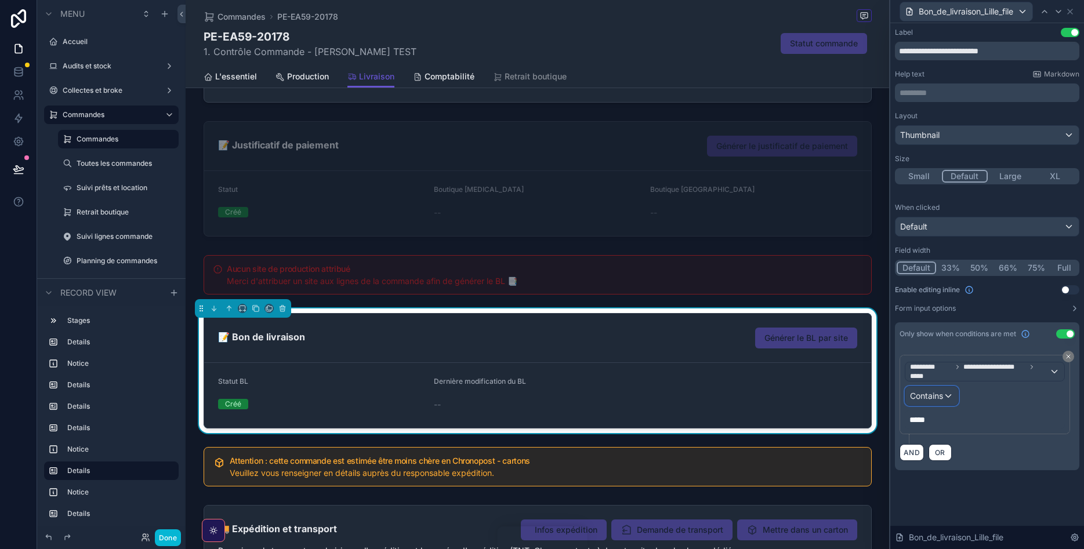
click at [932, 395] on span "Contains" at bounding box center [926, 396] width 33 height 12
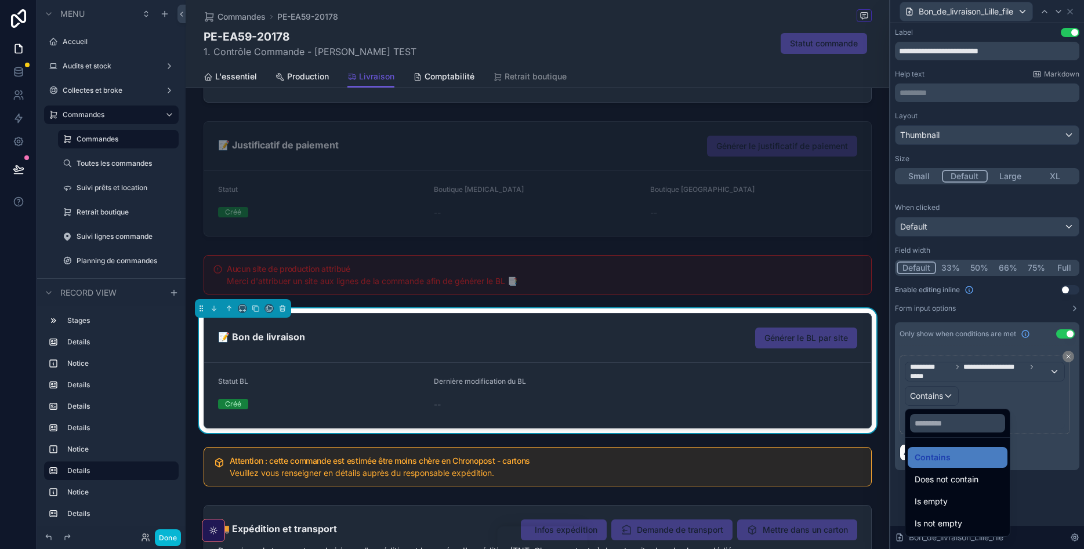
click at [1052, 406] on div at bounding box center [987, 274] width 194 height 549
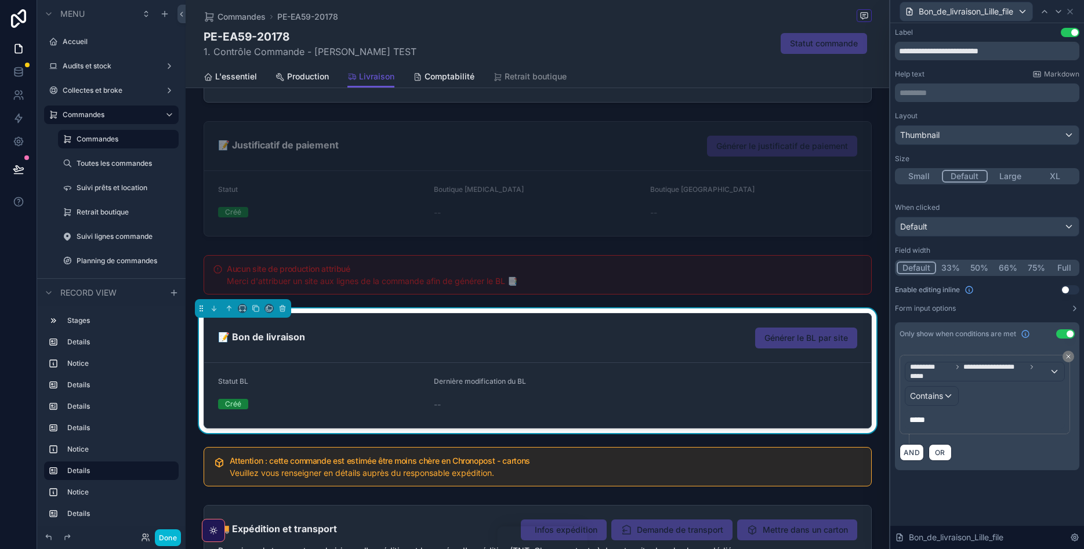
click at [1075, 12] on div "Bon_de_livraison_Lille_file" at bounding box center [987, 11] width 184 height 23
click at [1070, 9] on icon at bounding box center [1069, 11] width 9 height 9
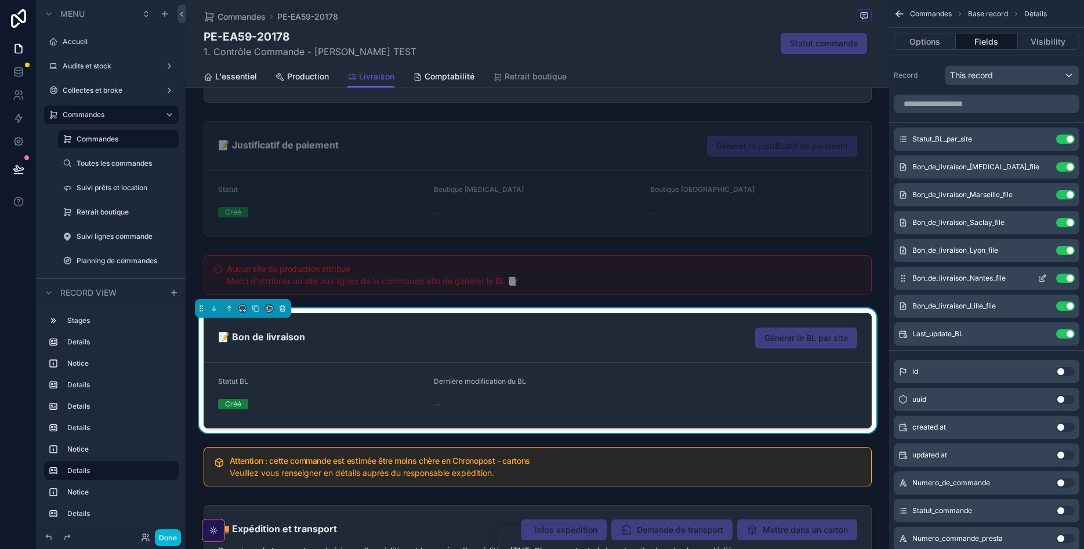
click at [1042, 271] on div "Bon_de_livraison_Nantes_file Use setting" at bounding box center [986, 278] width 186 height 23
click at [1042, 275] on icon "scrollable content" at bounding box center [1041, 278] width 9 height 9
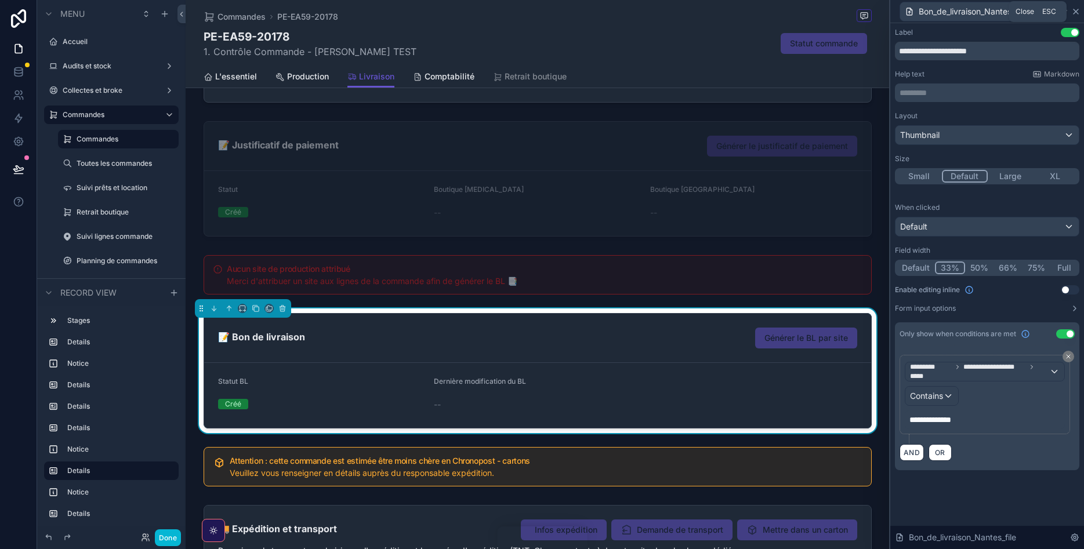
click at [1075, 16] on icon at bounding box center [1075, 11] width 9 height 9
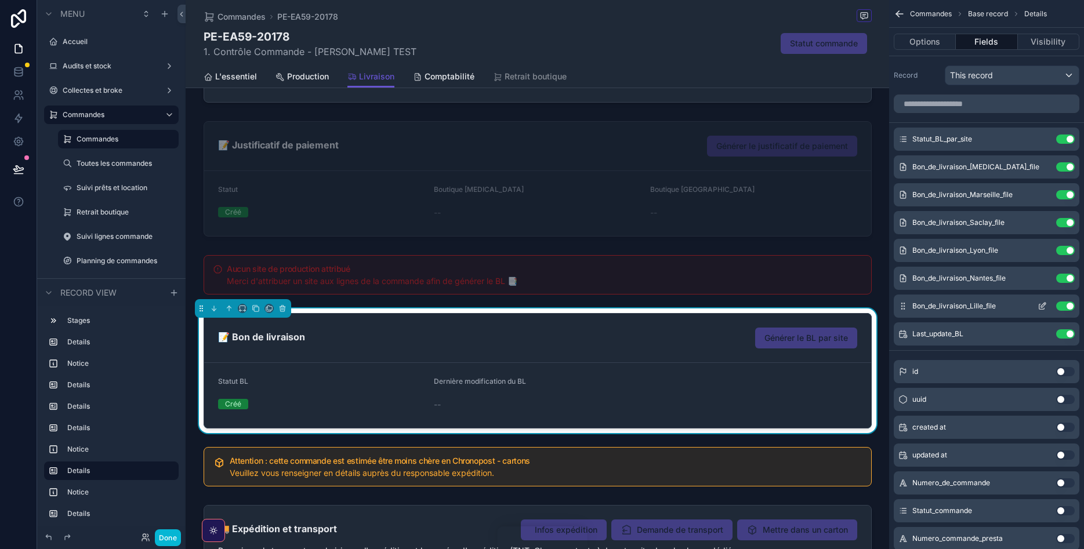
click at [1039, 306] on icon "scrollable content" at bounding box center [1041, 306] width 5 height 5
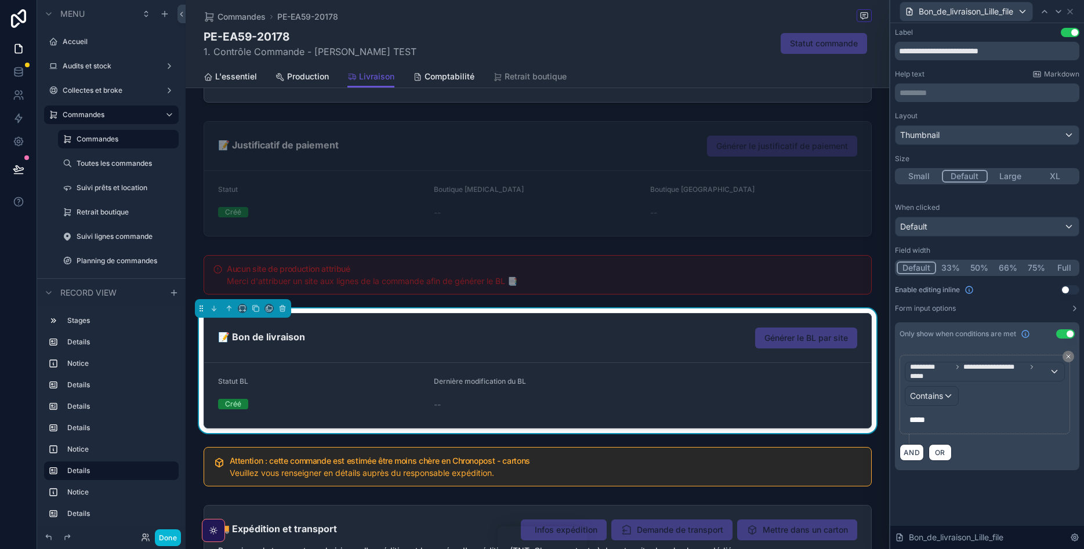
click at [906, 419] on div "*****" at bounding box center [984, 419] width 160 height 19
click at [910, 418] on span "*****" at bounding box center [917, 420] width 16 height 8
click at [986, 472] on div "**********" at bounding box center [987, 260] width 194 height 475
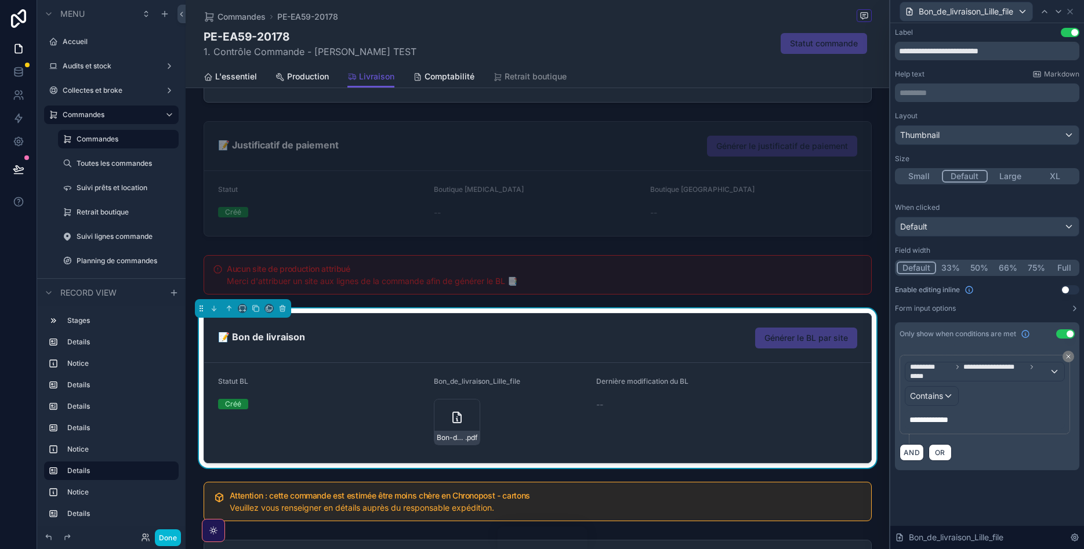
click at [1017, 443] on div "AND OR" at bounding box center [986, 451] width 175 height 17
click at [1071, 9] on icon at bounding box center [1069, 11] width 9 height 9
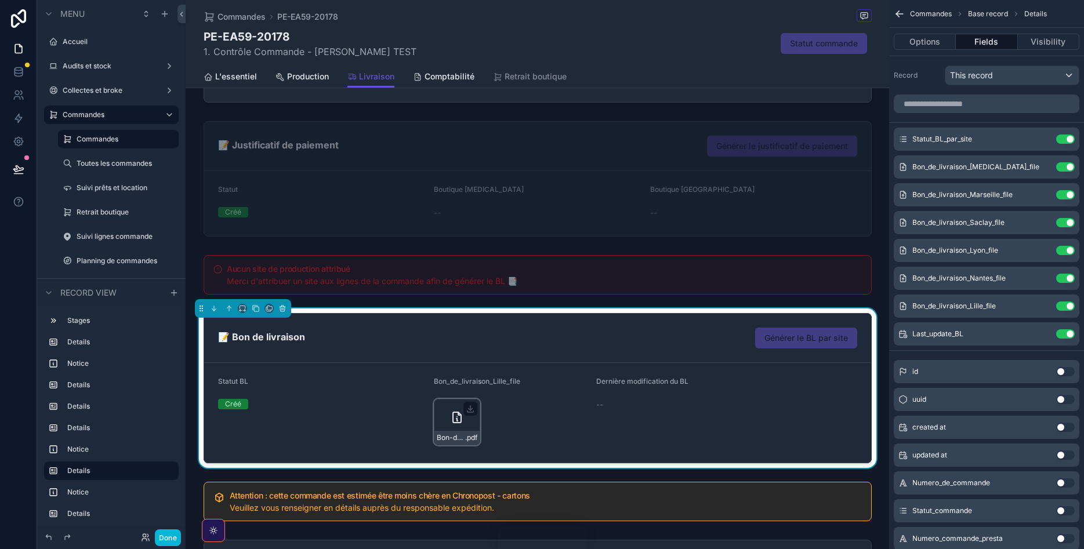
click at [457, 424] on icon "scrollable content" at bounding box center [457, 417] width 14 height 14
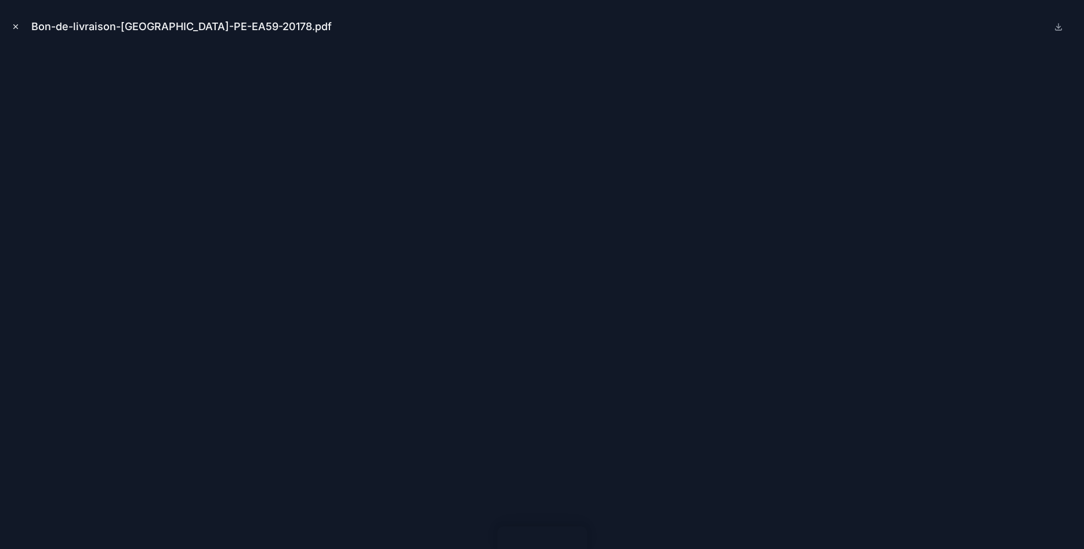
click at [17, 23] on icon "Close modal" at bounding box center [16, 27] width 8 height 8
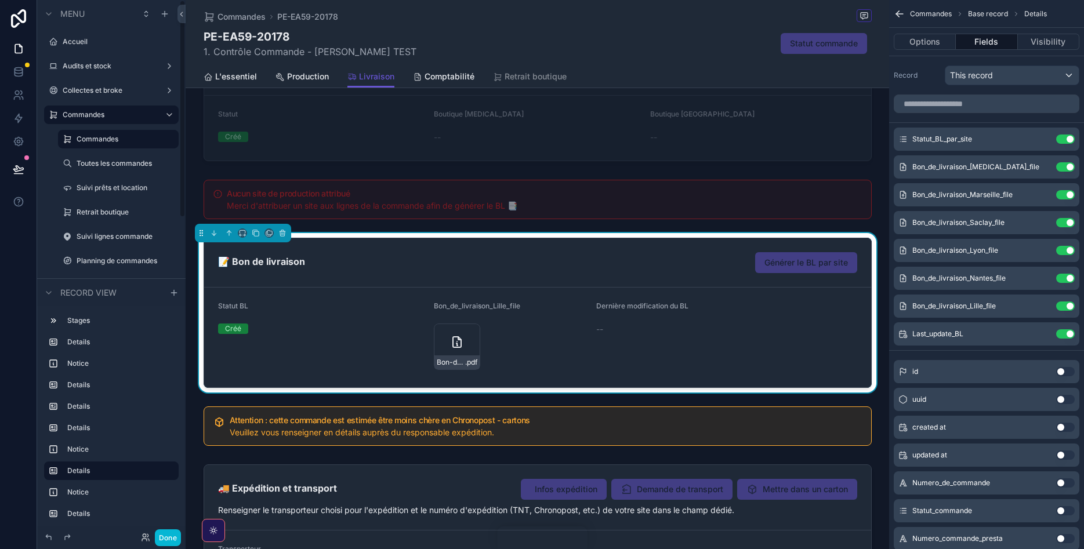
scroll to position [608, 0]
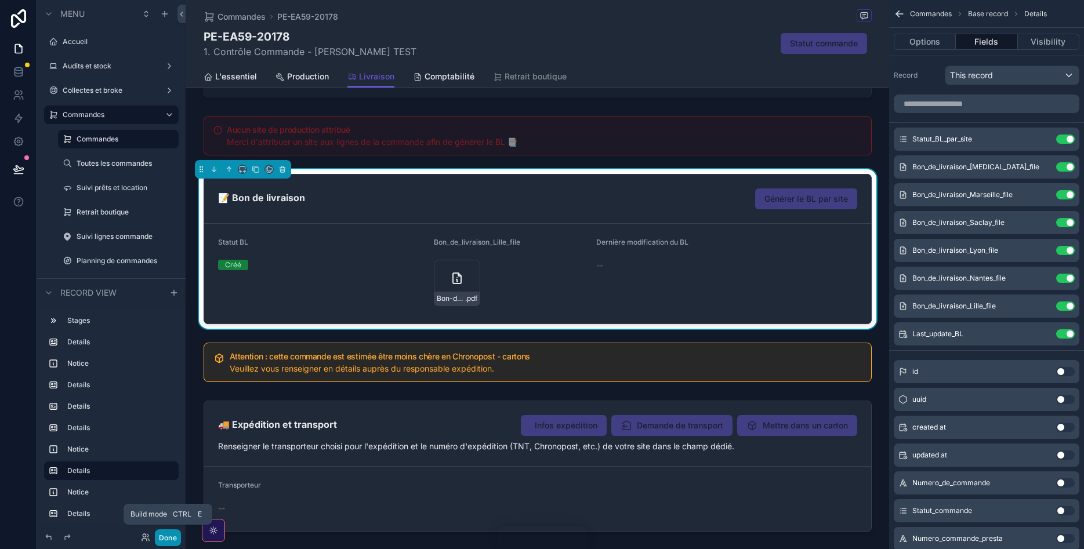
click at [158, 535] on button "Done" at bounding box center [168, 537] width 26 height 17
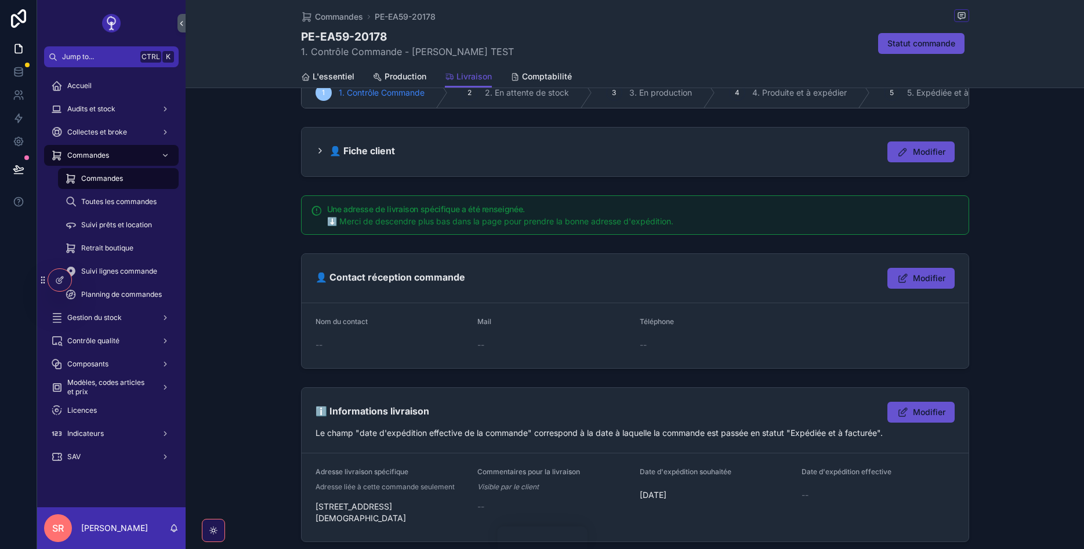
scroll to position [0, 0]
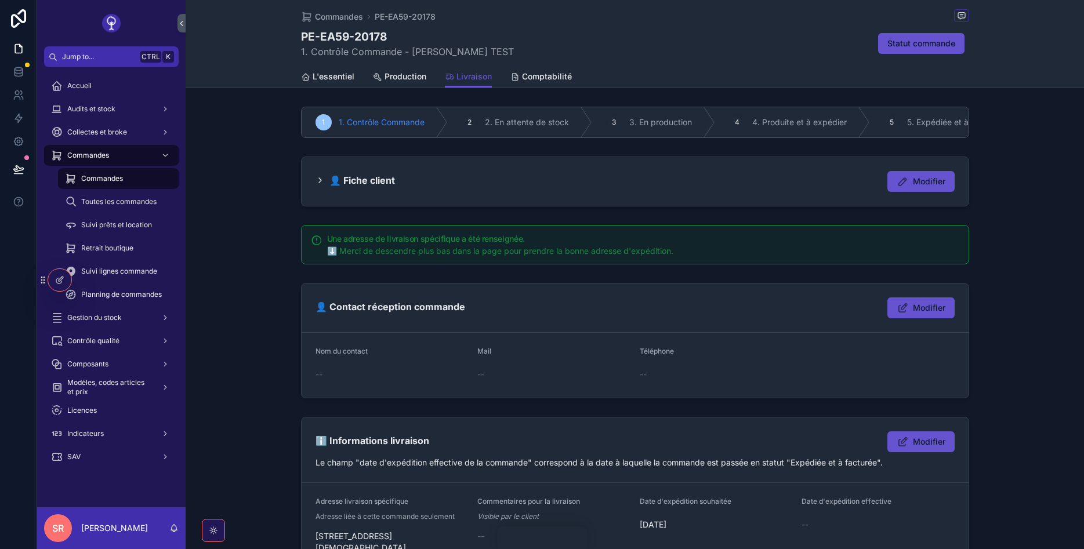
click at [467, 123] on div "2" at bounding box center [469, 122] width 16 height 16
click at [911, 42] on span "Statut commande" at bounding box center [921, 44] width 68 height 12
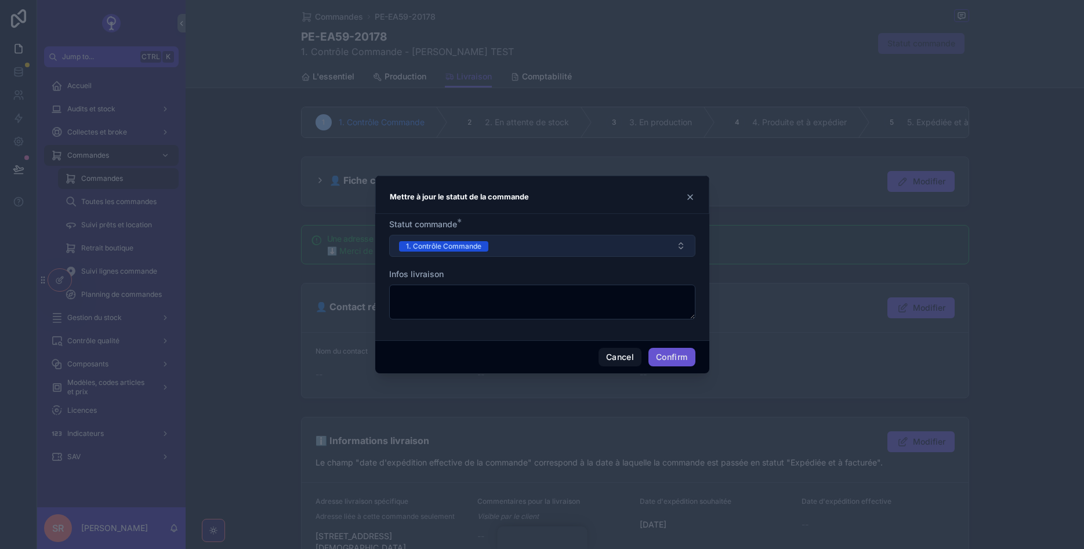
click at [504, 247] on button "1. Contrôle Commande" at bounding box center [542, 246] width 306 height 22
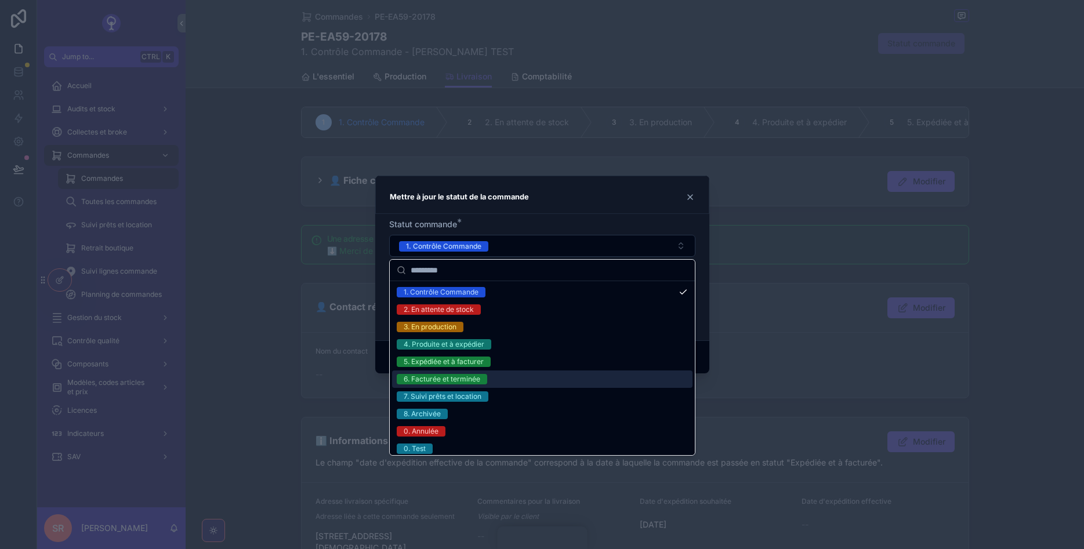
click at [448, 375] on div "6. Facturée et terminée" at bounding box center [441, 379] width 77 height 10
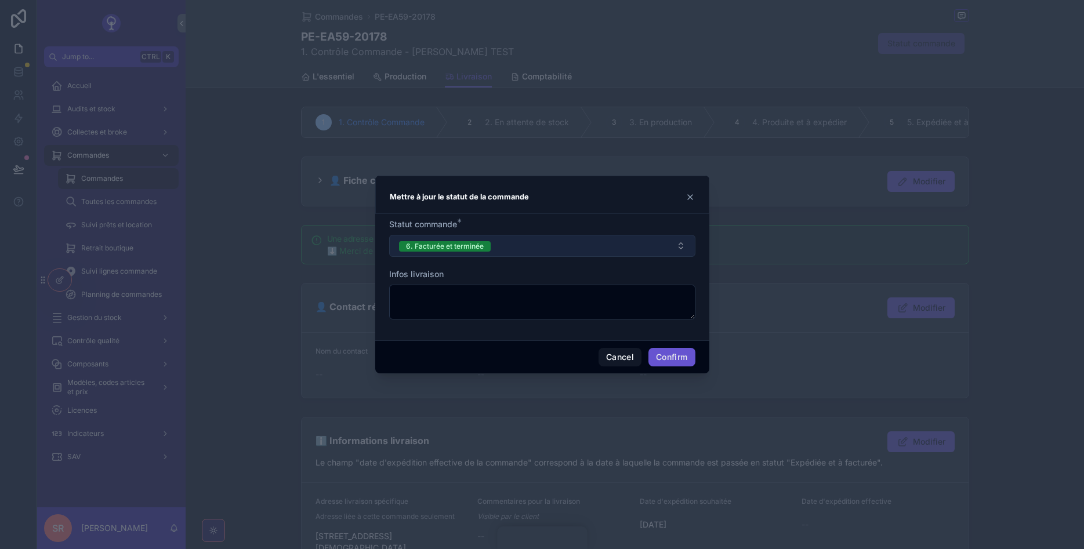
click at [522, 238] on button "6. Facturée et terminée" at bounding box center [542, 246] width 306 height 22
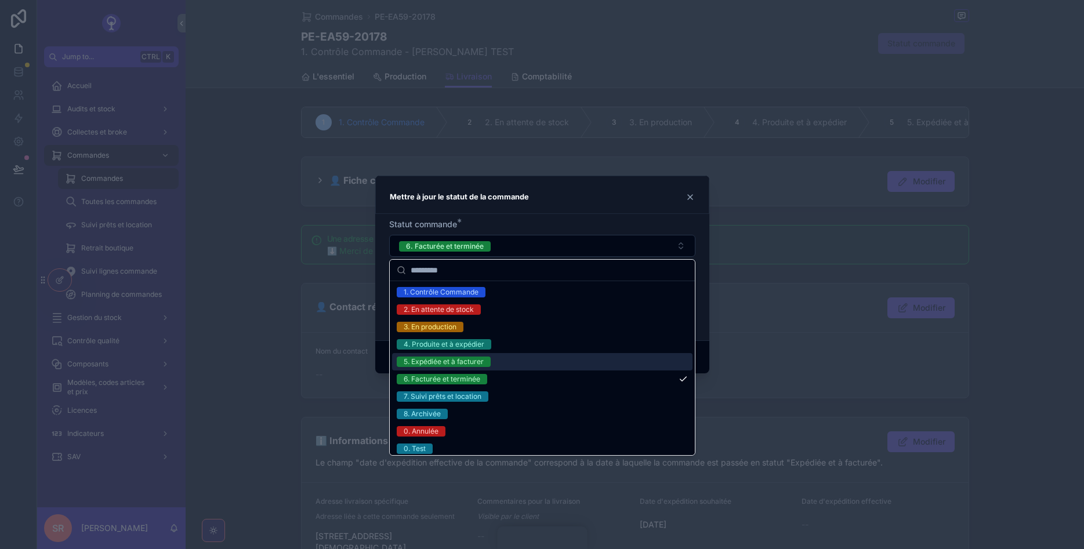
click at [441, 361] on div "5. Expédiée et à facturer" at bounding box center [443, 362] width 80 height 10
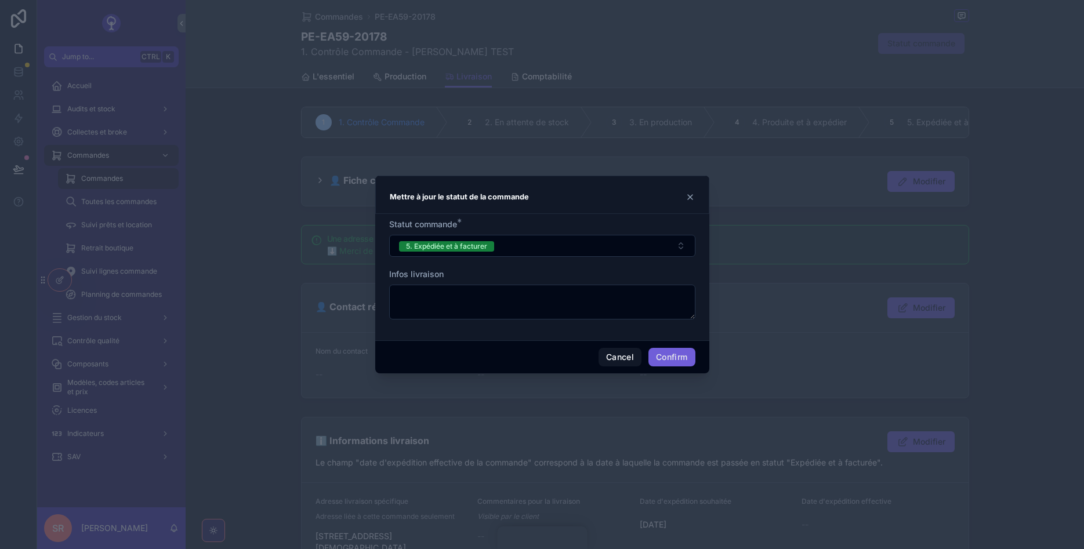
click at [675, 358] on button "Confirm" at bounding box center [671, 357] width 46 height 19
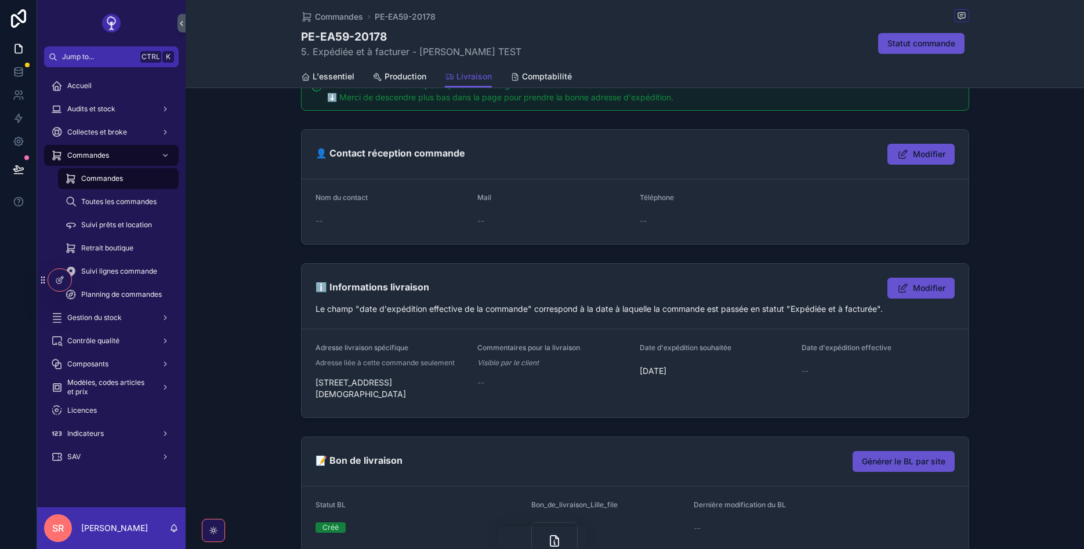
scroll to position [134, 0]
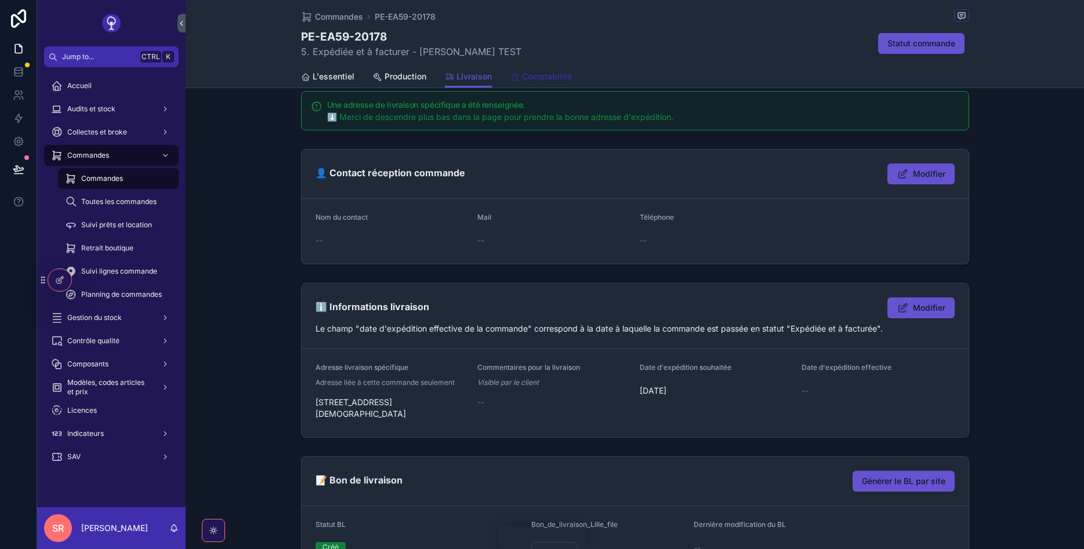
click at [529, 73] on span "Comptabilité" at bounding box center [547, 77] width 50 height 12
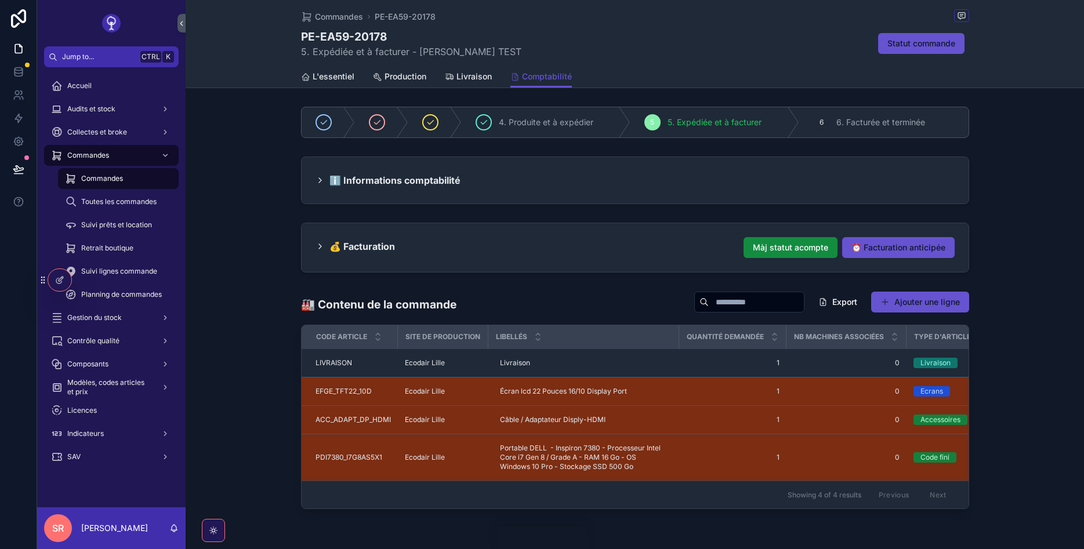
click at [311, 179] on div "ℹ️ Informations comptabilité" at bounding box center [634, 180] width 667 height 46
click at [318, 179] on icon "scrollable content" at bounding box center [319, 180] width 9 height 9
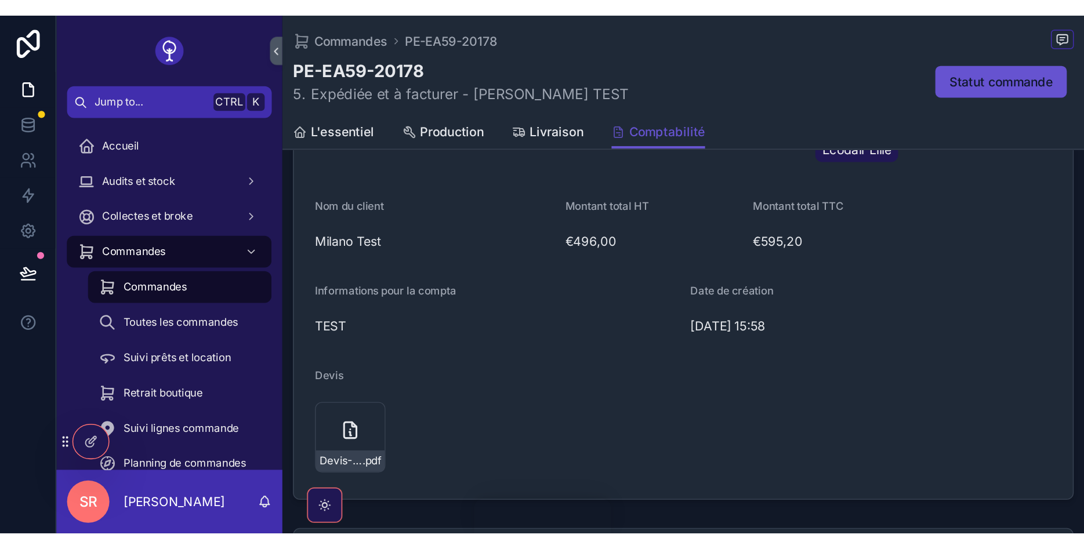
scroll to position [241, 0]
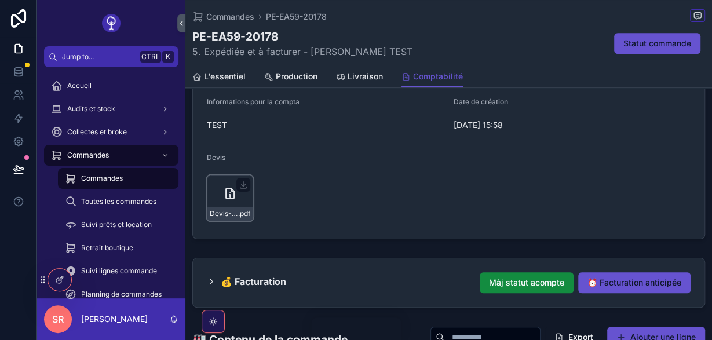
click at [239, 193] on div "Devis---20178-18238 .pdf" at bounding box center [230, 198] width 46 height 46
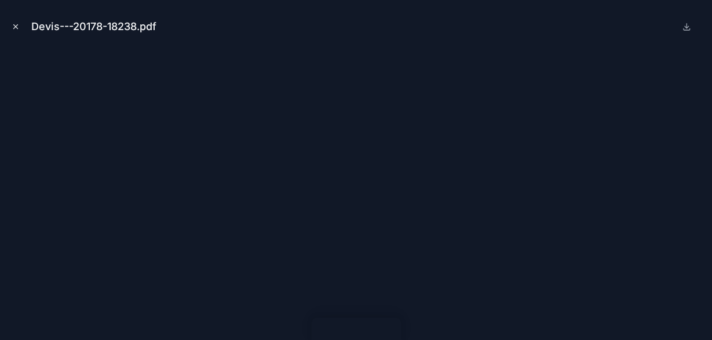
click at [13, 32] on button "Close modal" at bounding box center [15, 26] width 13 height 13
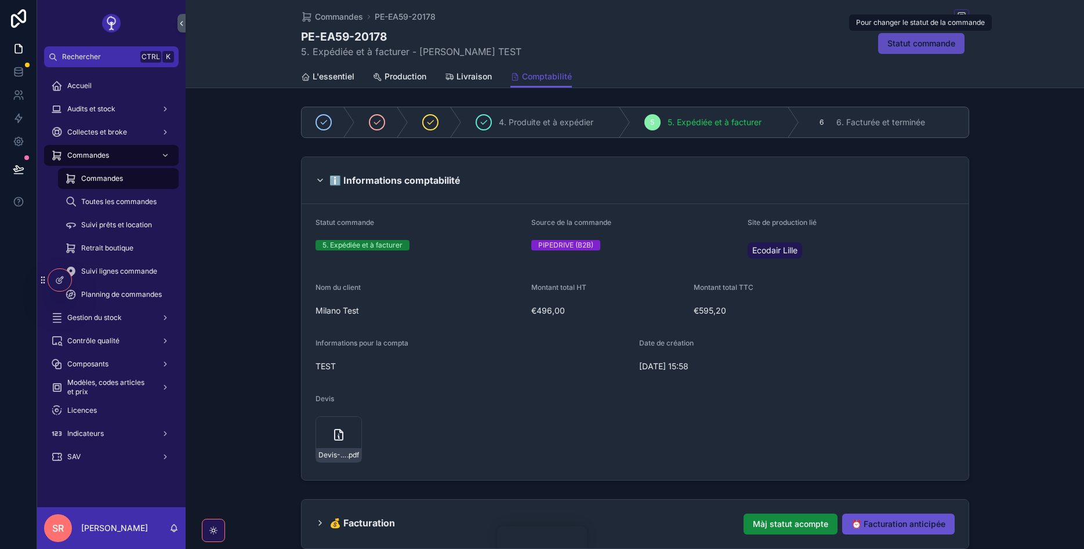
click at [712, 35] on button "Statut commande" at bounding box center [921, 43] width 86 height 21
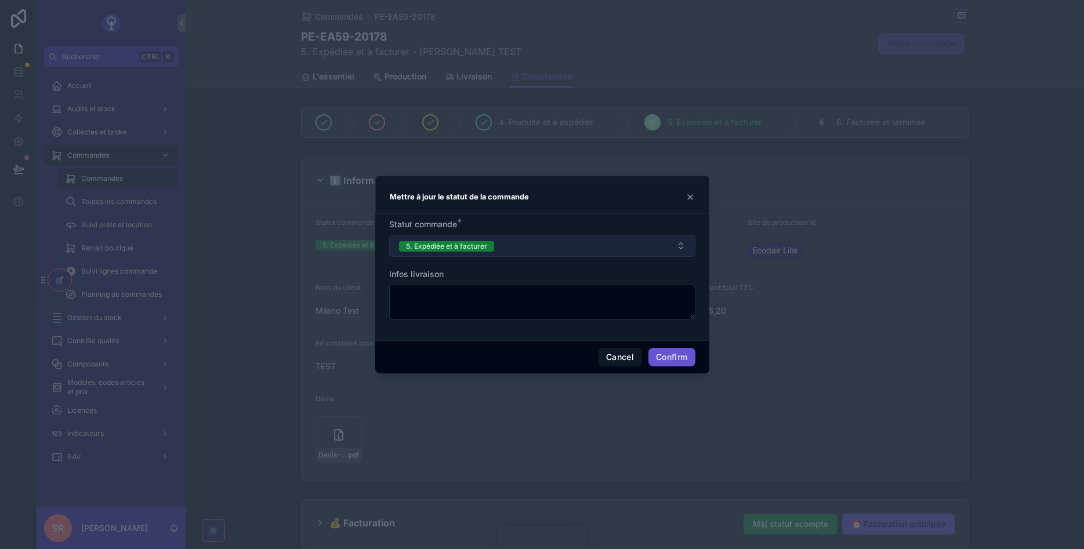
click at [546, 252] on button "5. Expédiée et à facturer" at bounding box center [542, 246] width 306 height 22
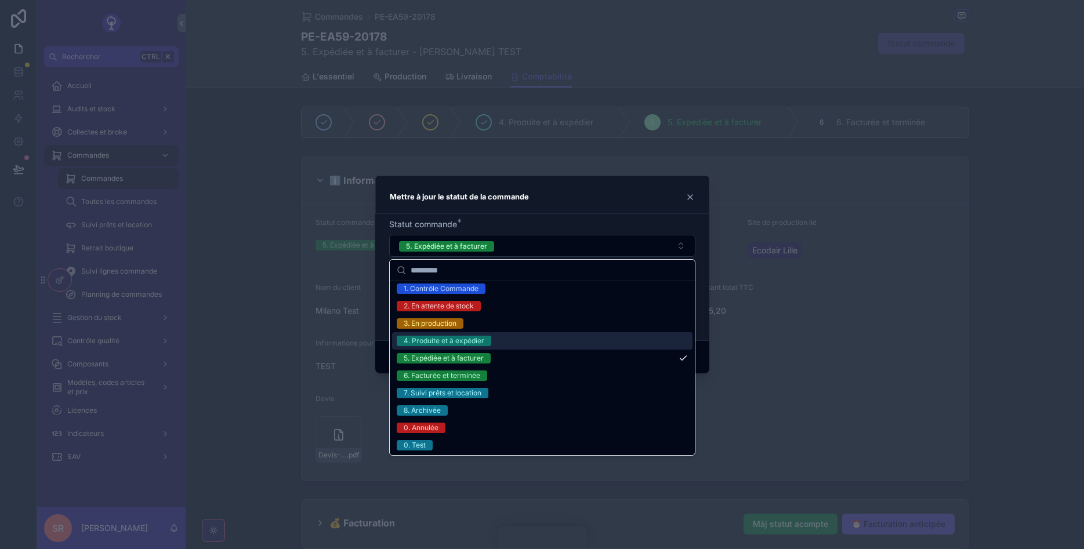
scroll to position [5, 0]
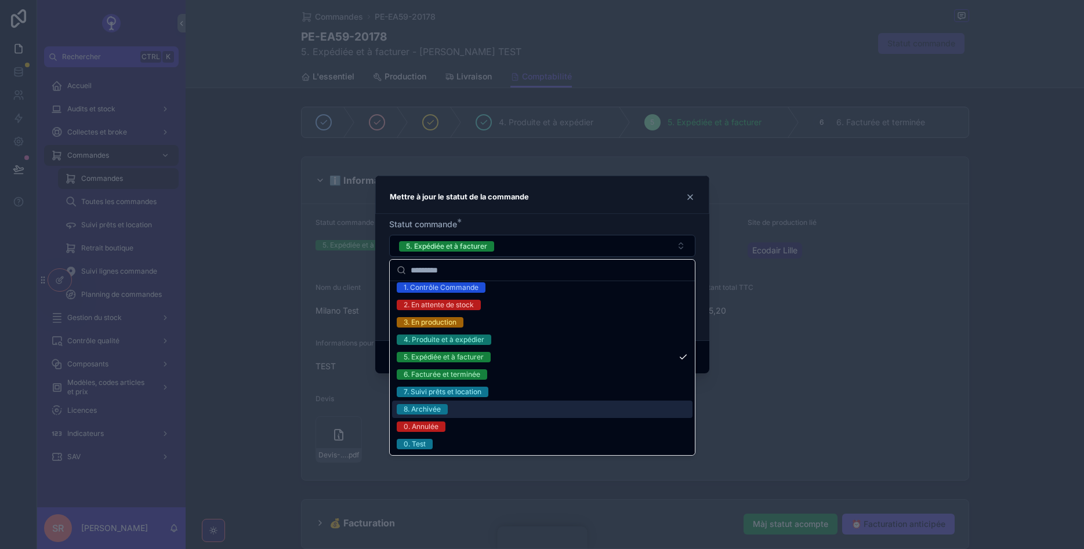
click at [450, 340] on div "8. Archivée" at bounding box center [542, 409] width 300 height 17
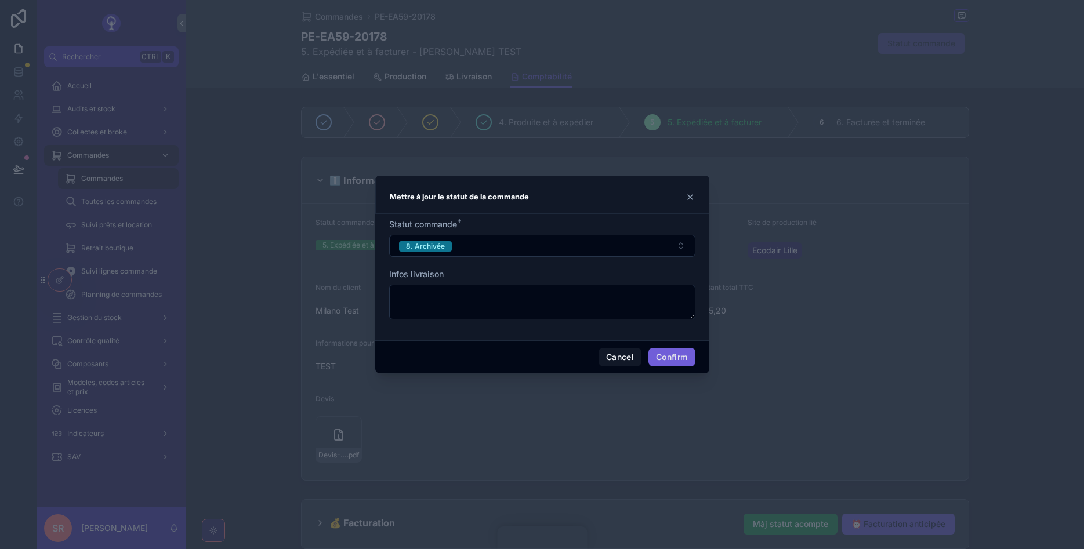
click at [683, 340] on button "Confirm" at bounding box center [671, 357] width 46 height 19
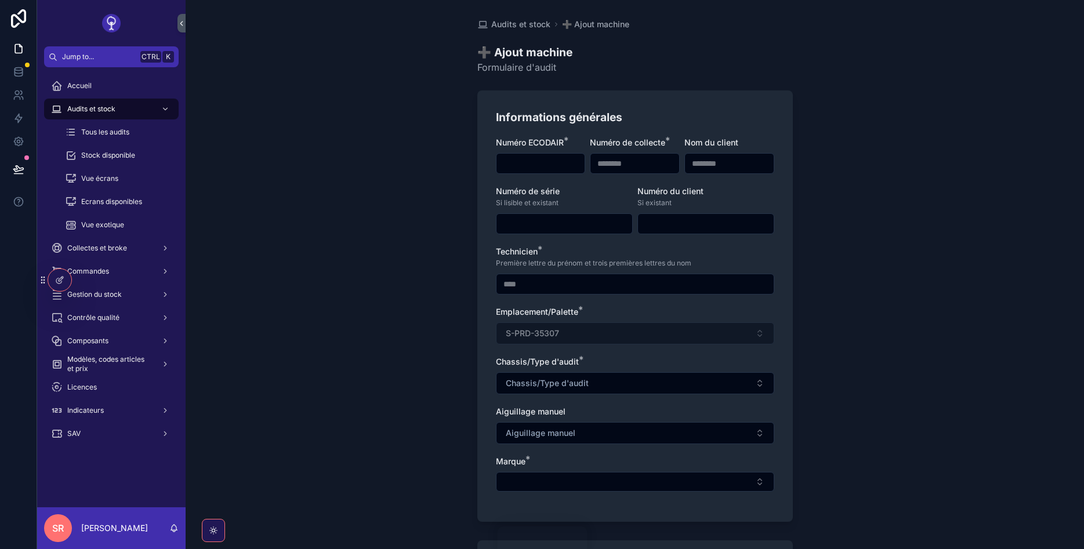
scroll to position [253, 0]
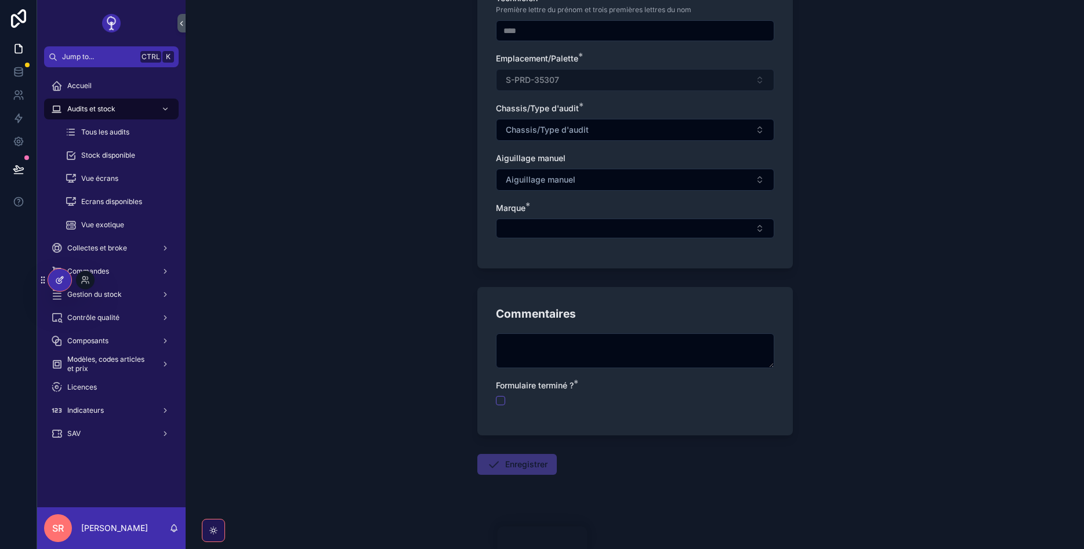
click at [59, 277] on icon at bounding box center [59, 279] width 9 height 9
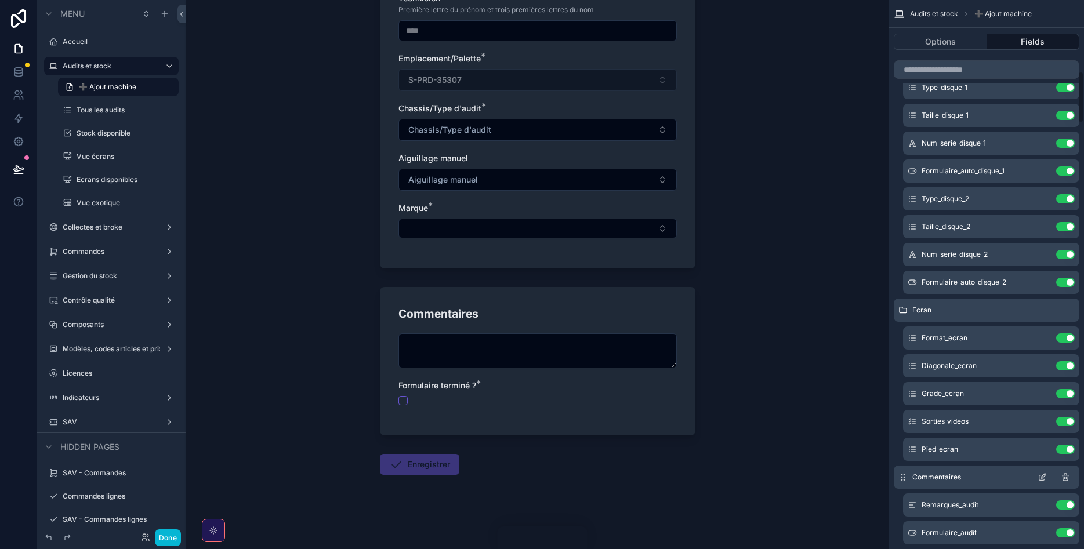
scroll to position [678, 0]
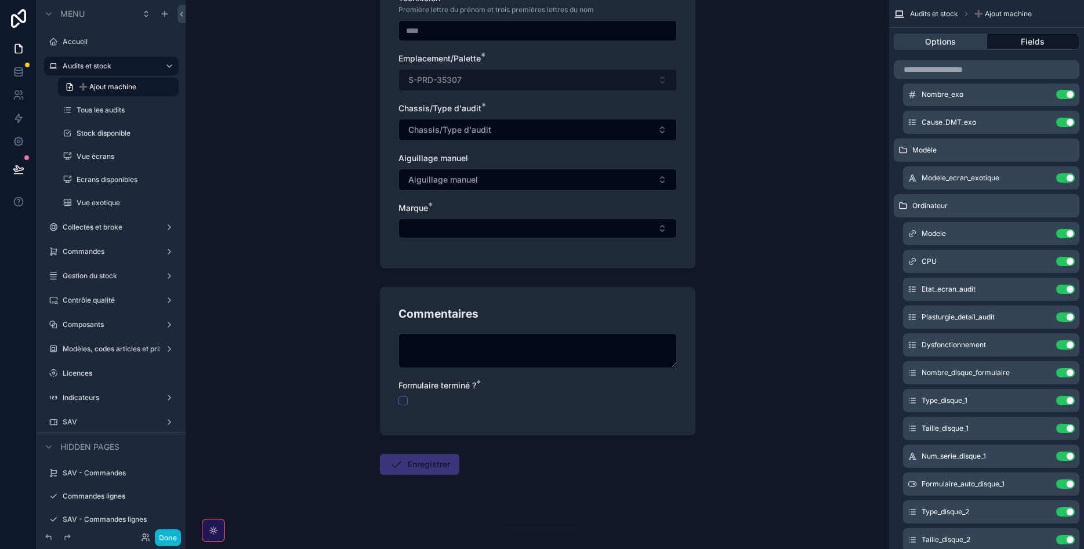
click at [944, 46] on button "Options" at bounding box center [939, 42] width 93 height 16
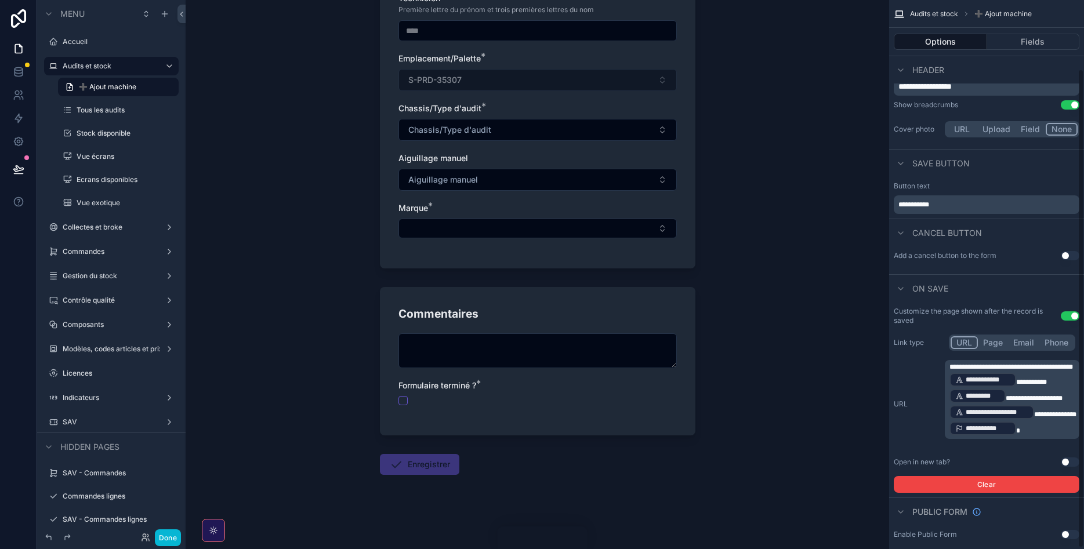
scroll to position [80, 0]
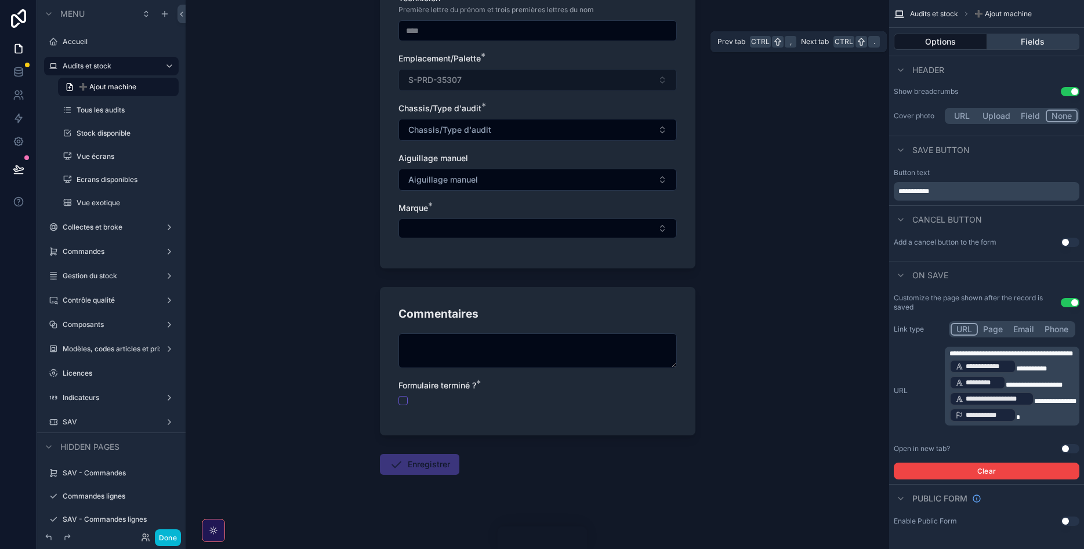
click at [1012, 35] on button "Fields" at bounding box center [1033, 42] width 93 height 16
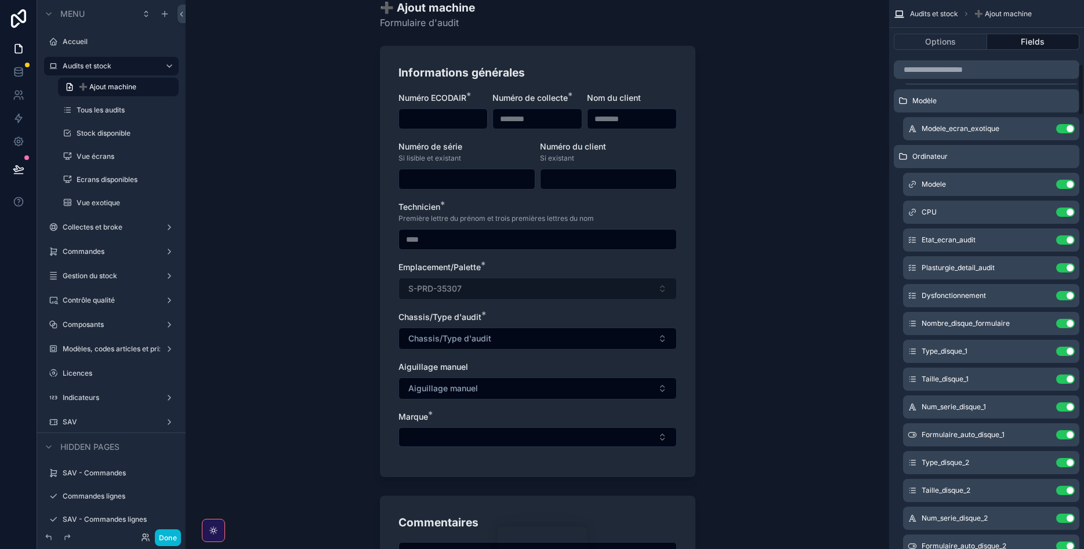
scroll to position [678, 0]
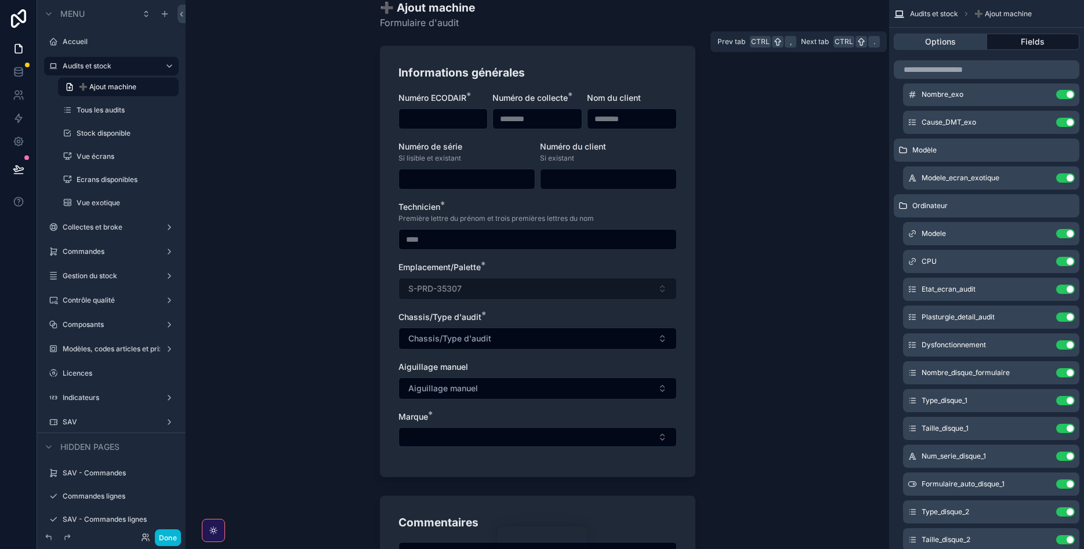
click at [936, 43] on button "Options" at bounding box center [939, 42] width 93 height 16
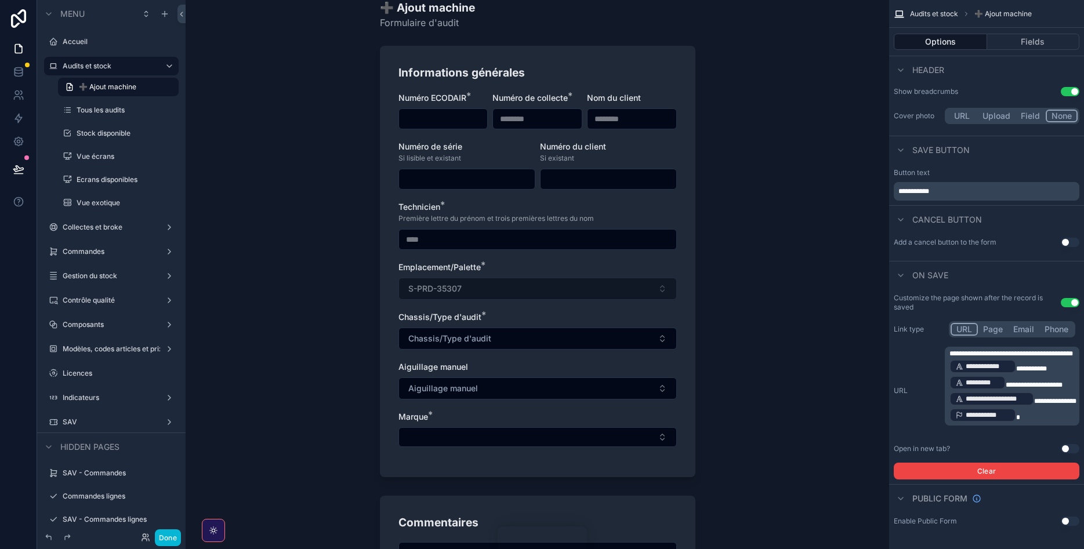
scroll to position [0, 0]
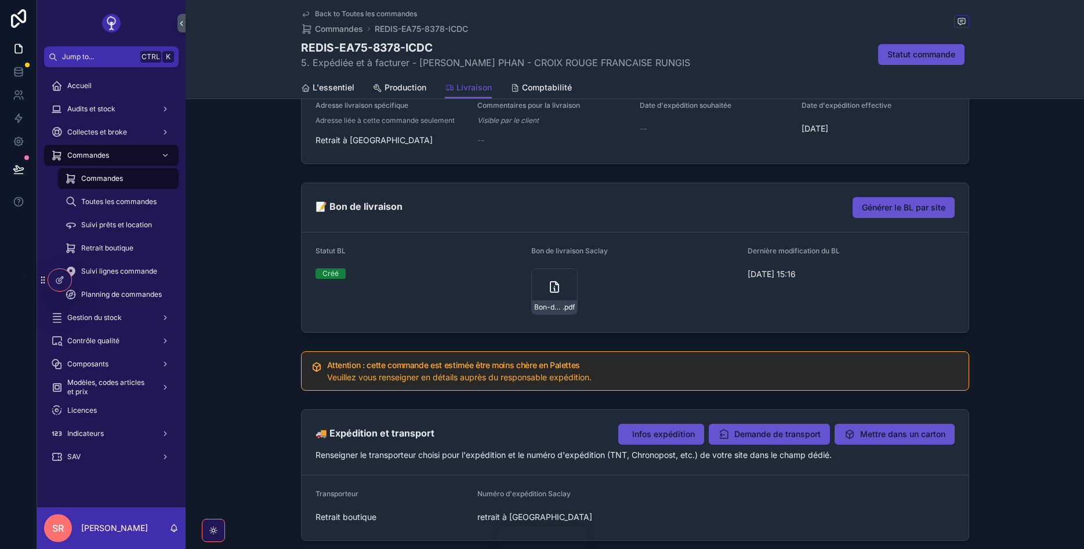
scroll to position [487, 0]
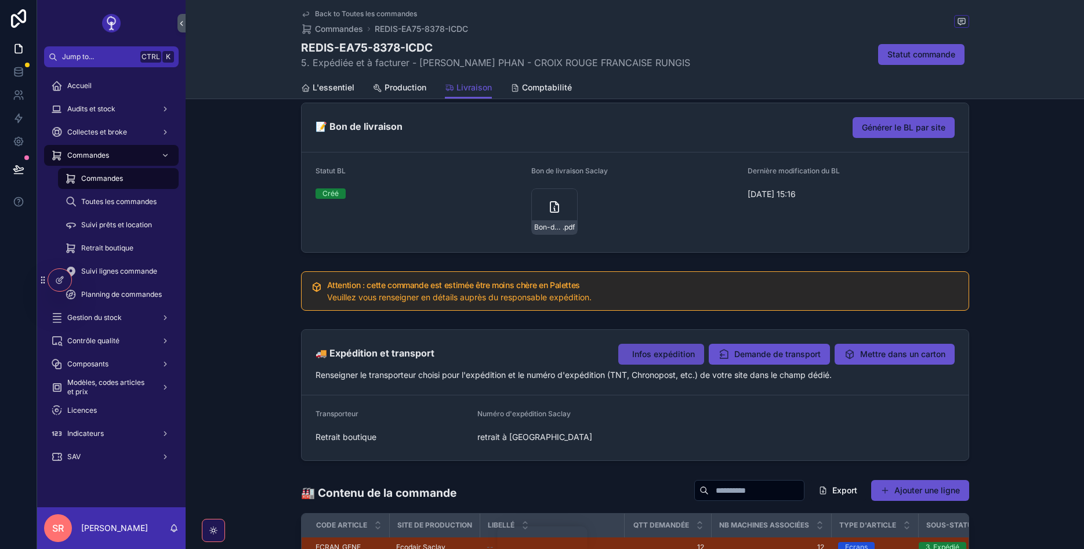
click at [667, 362] on button "Infos expédition" at bounding box center [661, 354] width 86 height 21
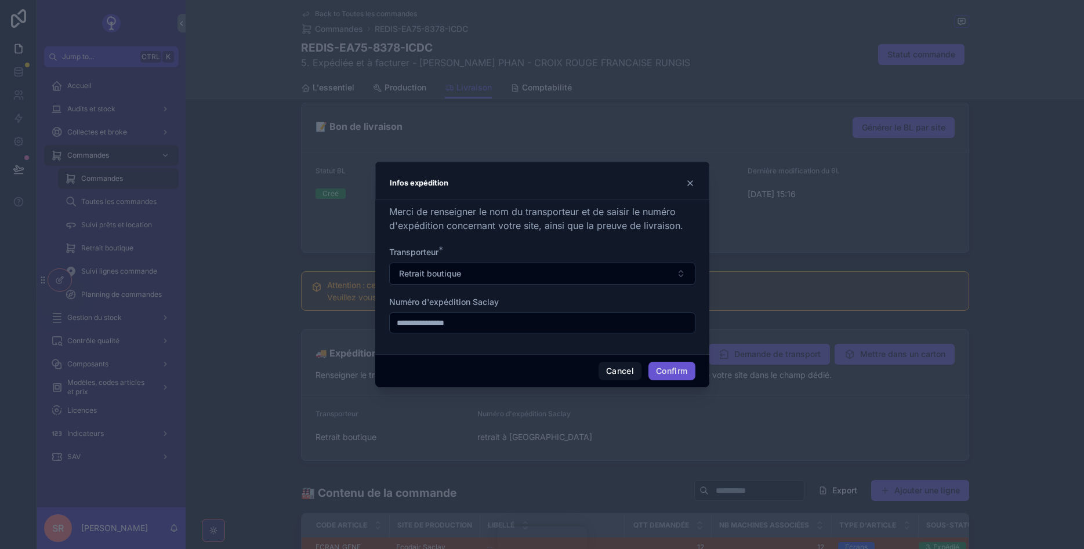
click at [471, 330] on input "**********" at bounding box center [542, 323] width 305 height 16
click at [477, 321] on input "**********" at bounding box center [542, 323] width 305 height 16
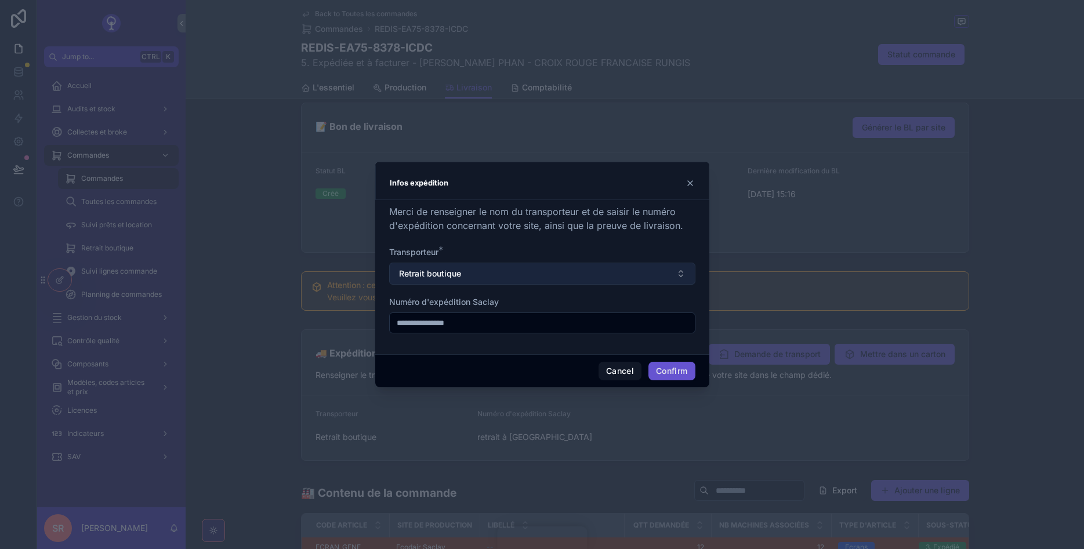
click at [464, 266] on button "Retrait boutique" at bounding box center [542, 274] width 306 height 22
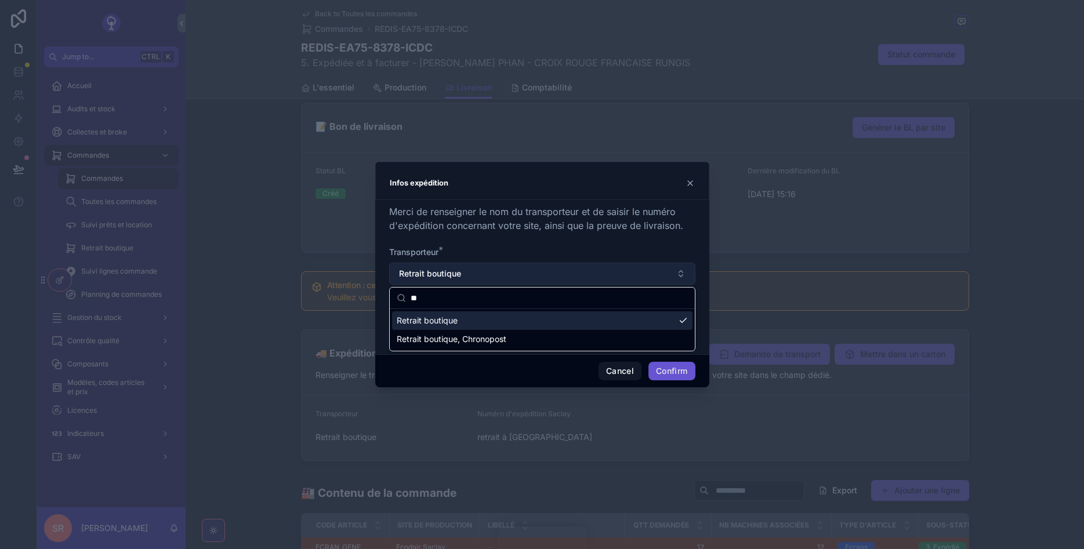
type input "*"
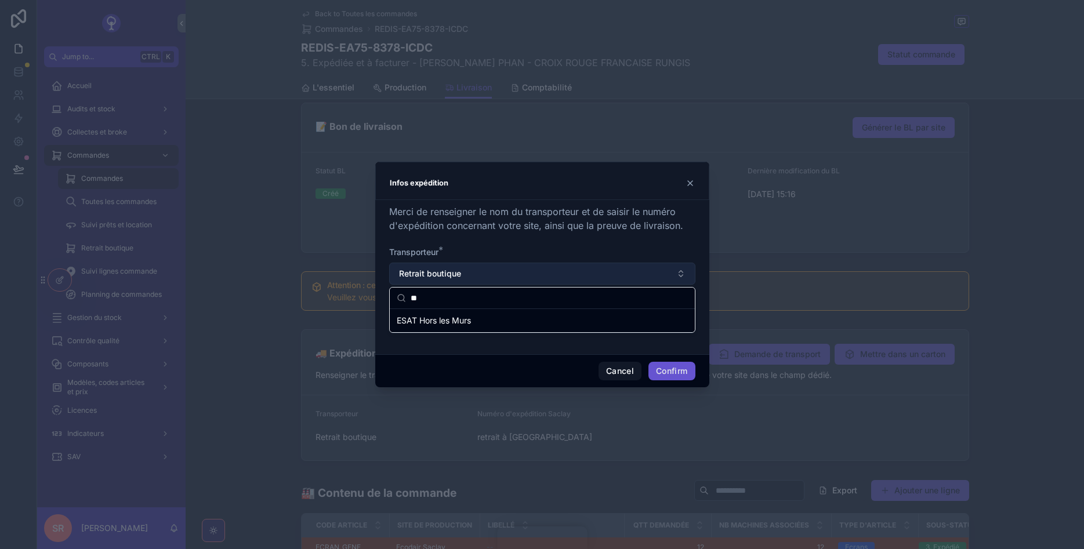
type input "*"
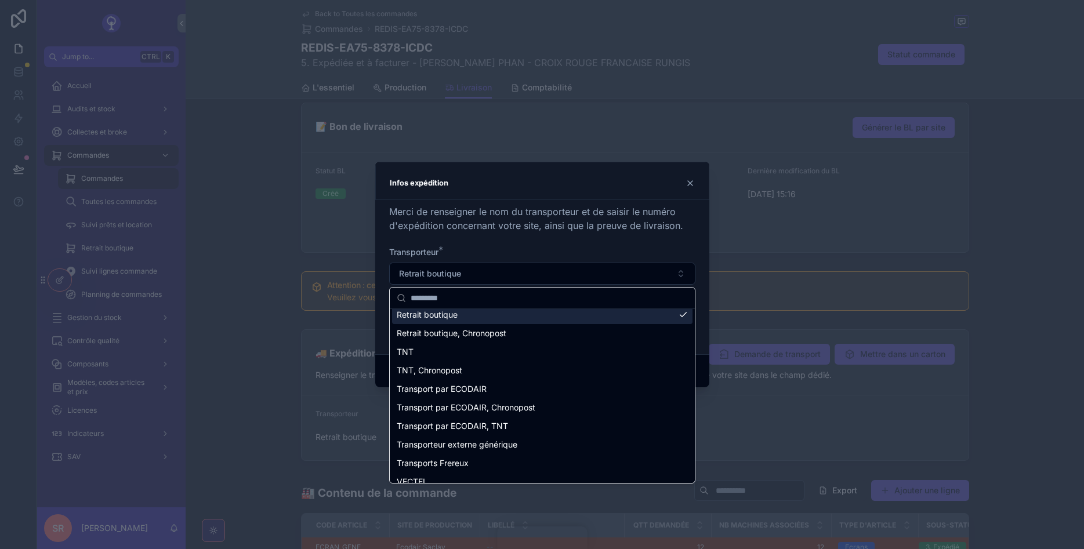
scroll to position [591, 0]
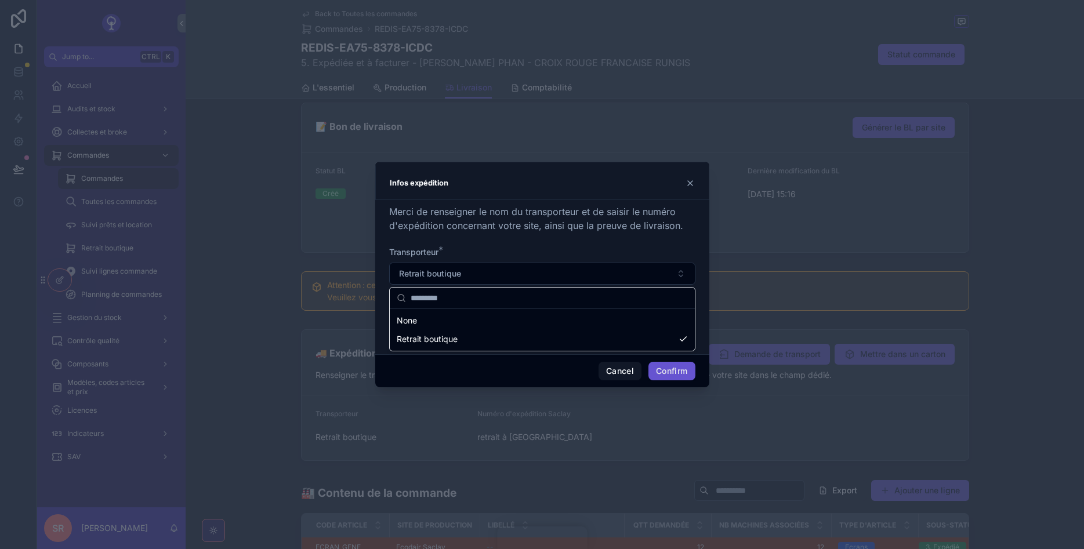
click at [297, 403] on div at bounding box center [542, 274] width 1084 height 549
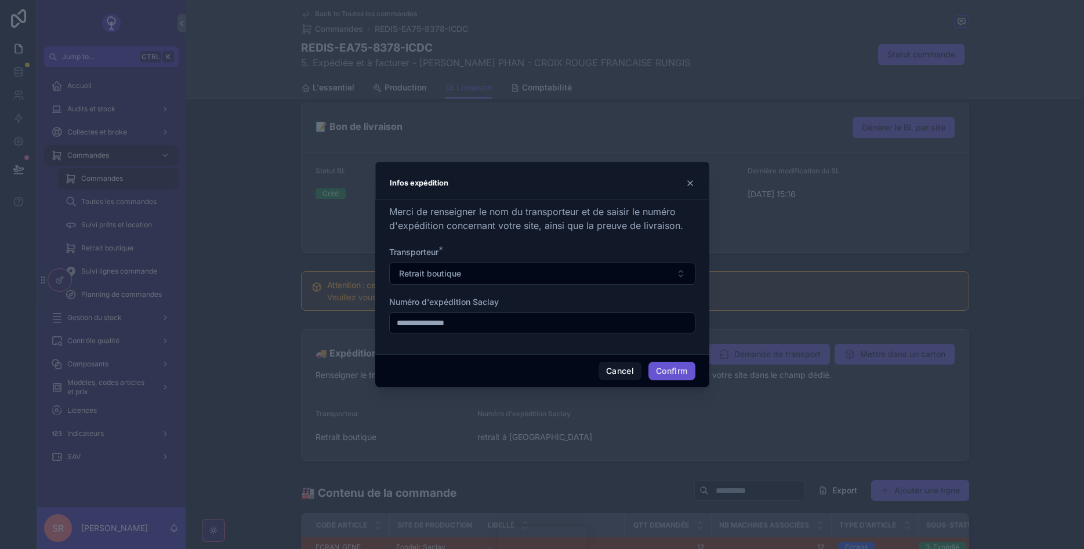
click at [293, 394] on div at bounding box center [542, 274] width 1084 height 549
click at [624, 370] on button "Cancel" at bounding box center [619, 371] width 43 height 19
